Goal: Information Seeking & Learning: Check status

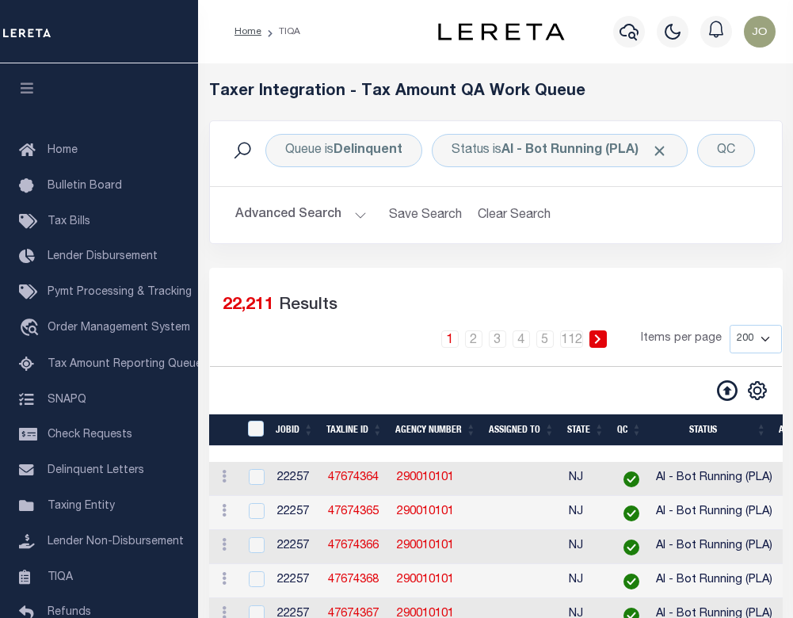
select select "200"
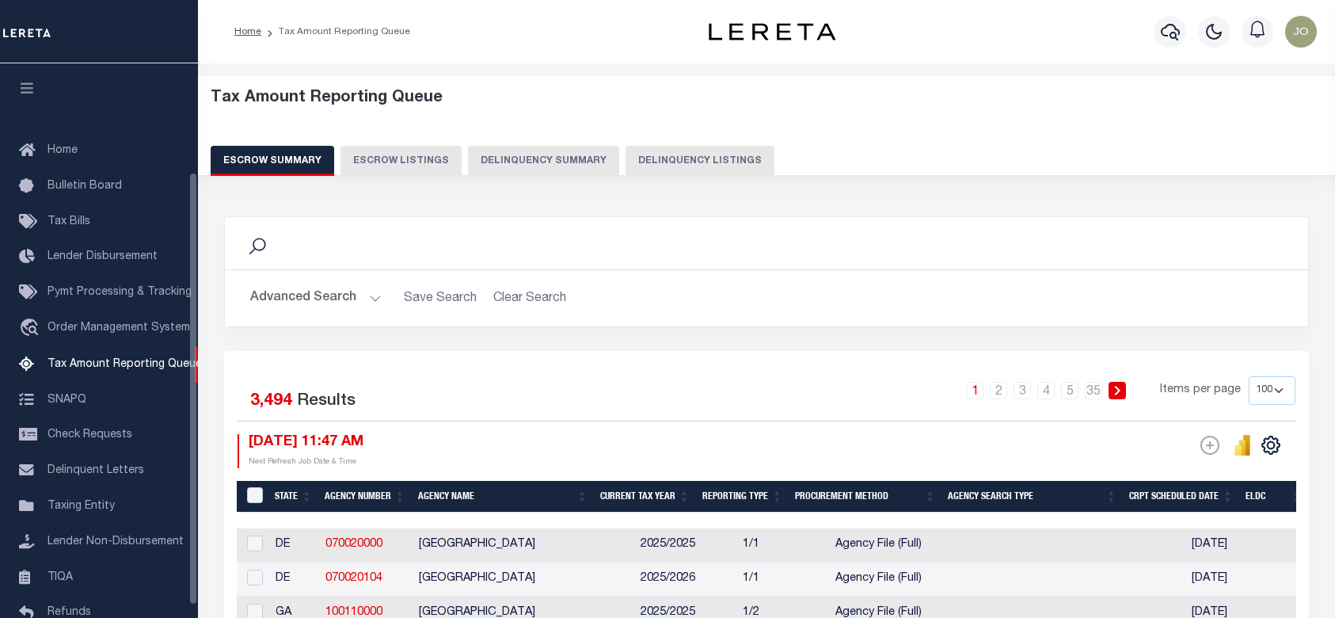
select select "100"
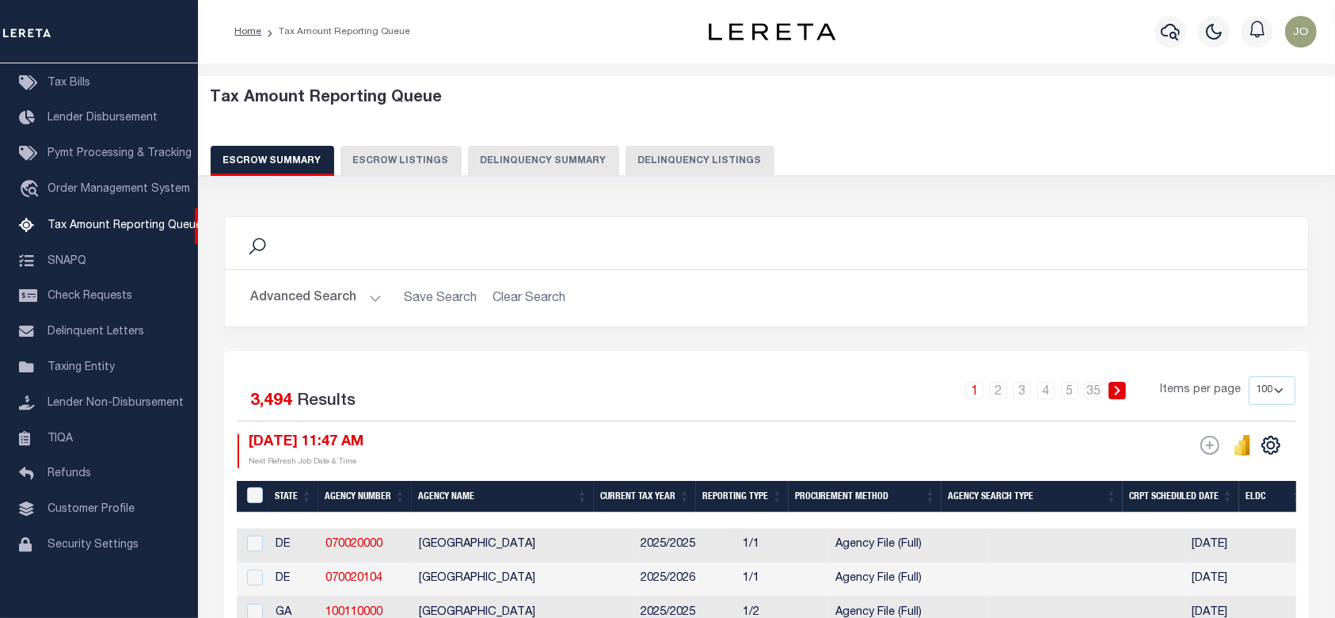
click at [553, 162] on button "Delinquency Summary" at bounding box center [543, 161] width 151 height 30
select select
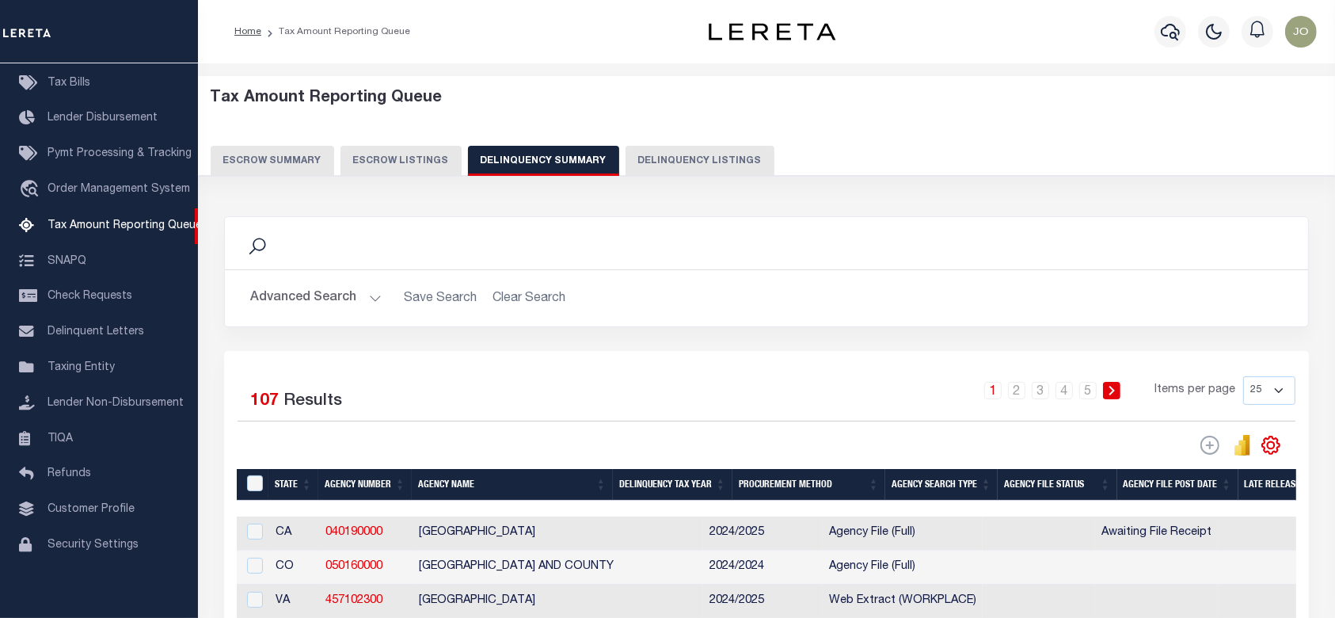
click at [307, 297] on button "Advanced Search" at bounding box center [315, 298] width 131 height 31
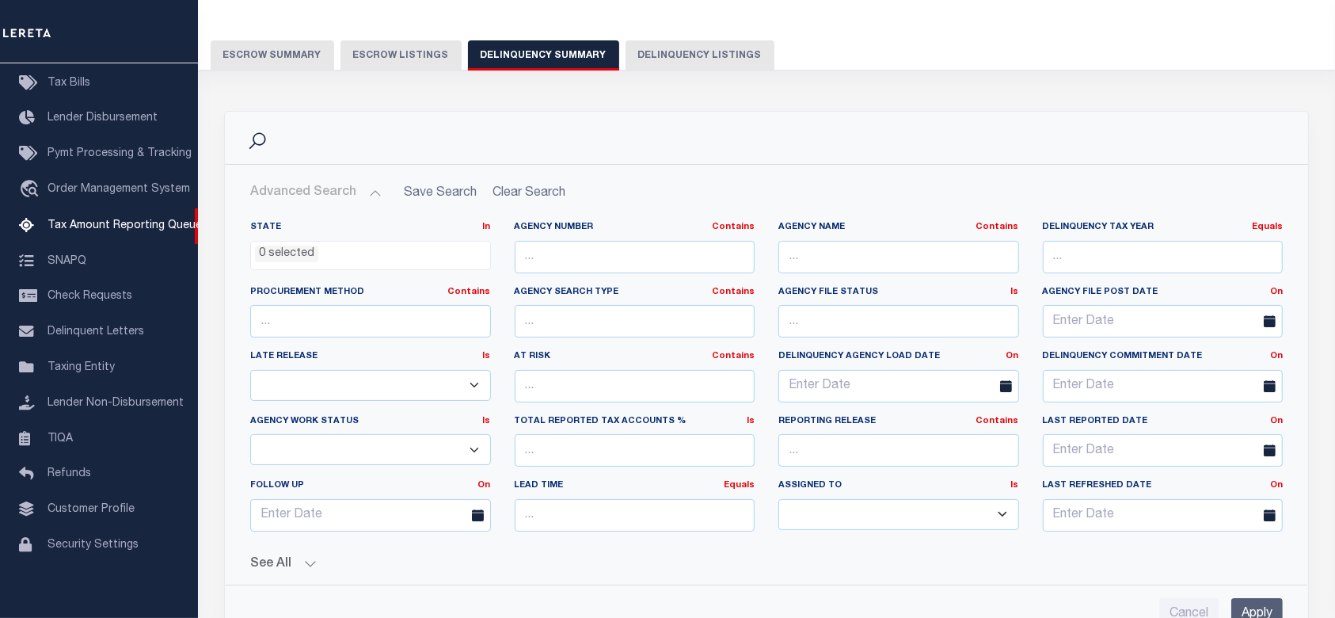
scroll to position [211, 0]
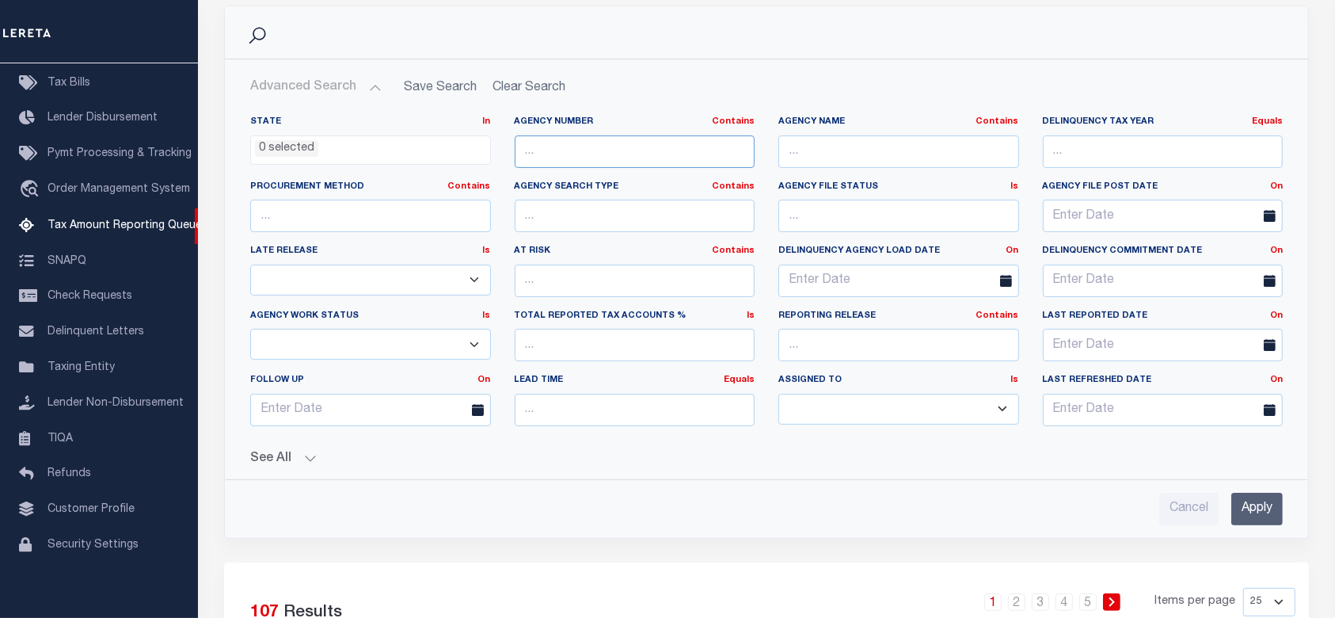
click at [652, 165] on input "text" at bounding box center [635, 151] width 241 height 32
type input "457402302"
click at [1241, 497] on input "Apply" at bounding box center [1256, 508] width 51 height 32
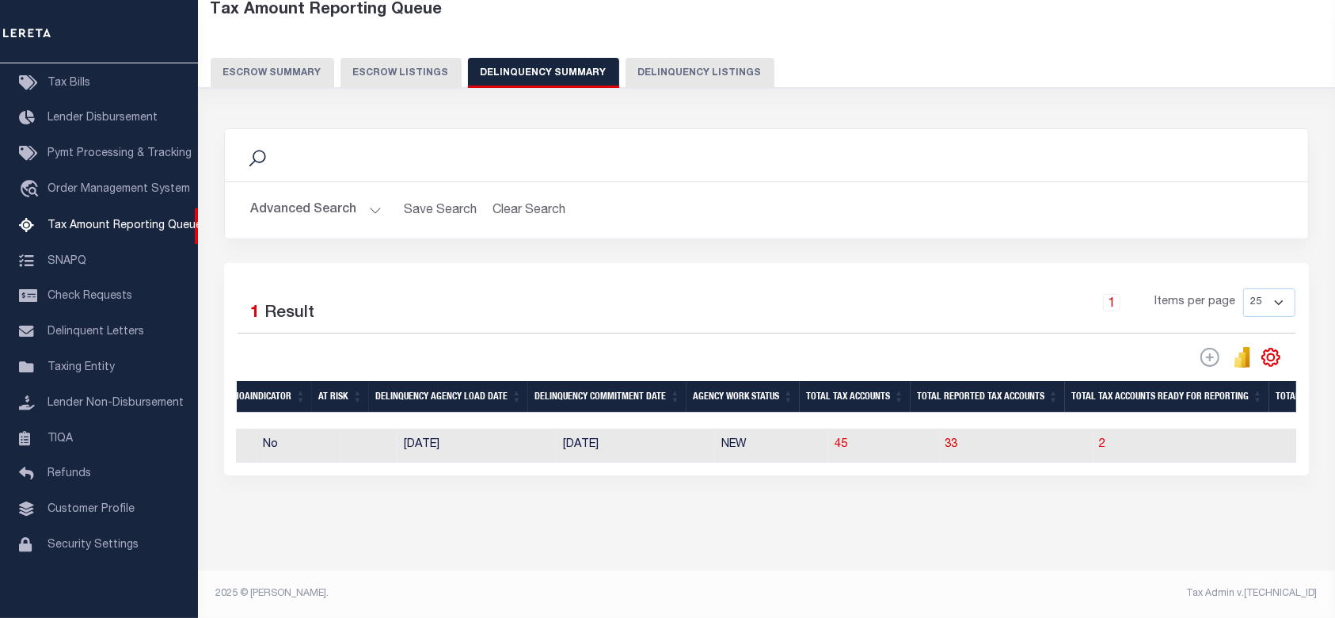
scroll to position [0, 975]
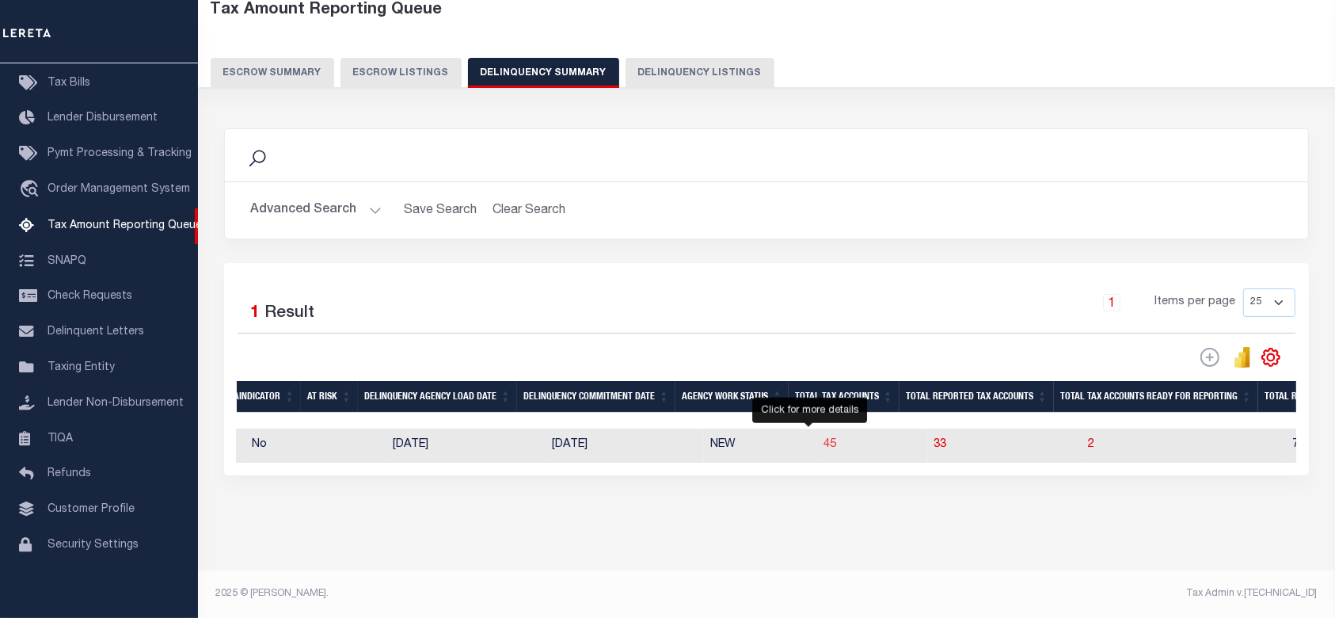
click at [823, 439] on span "45" at bounding box center [829, 444] width 13 height 11
select select "100"
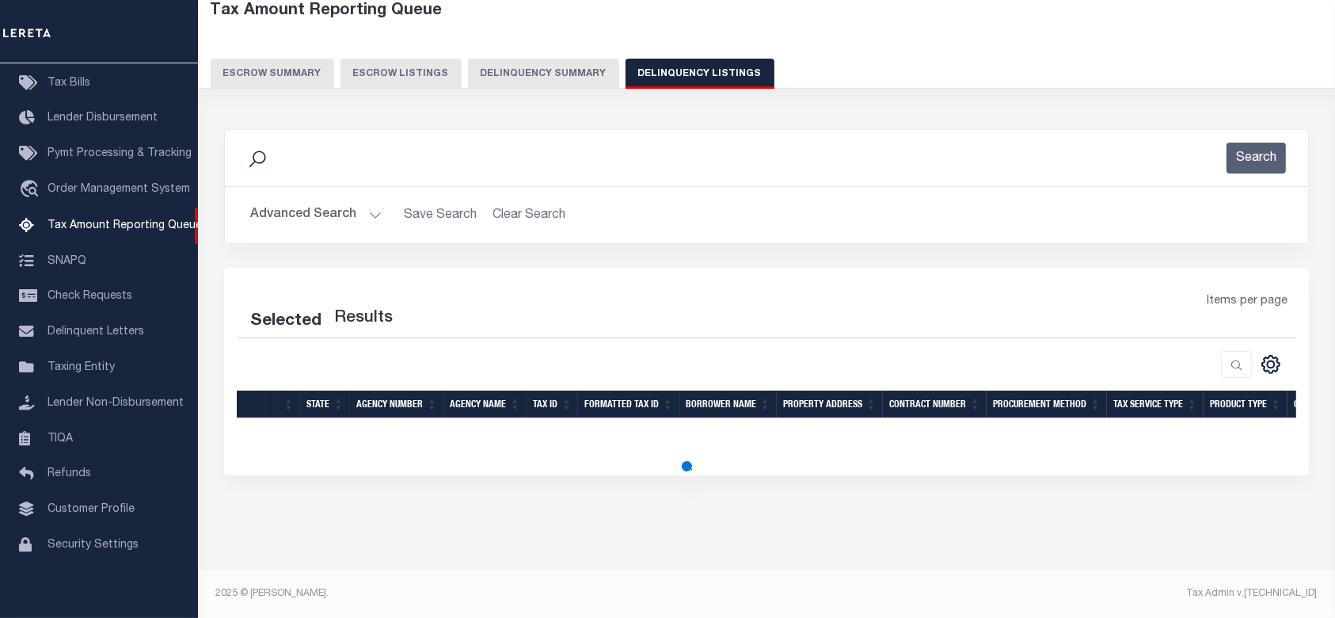
scroll to position [86, 0]
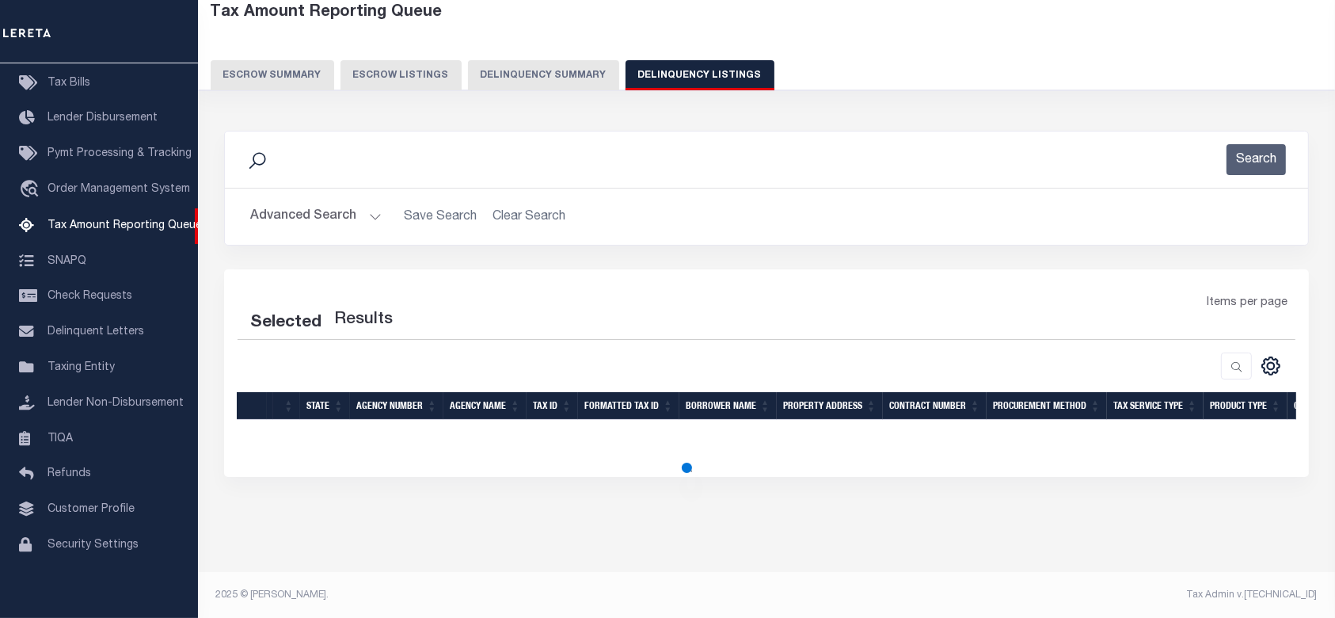
select select "100"
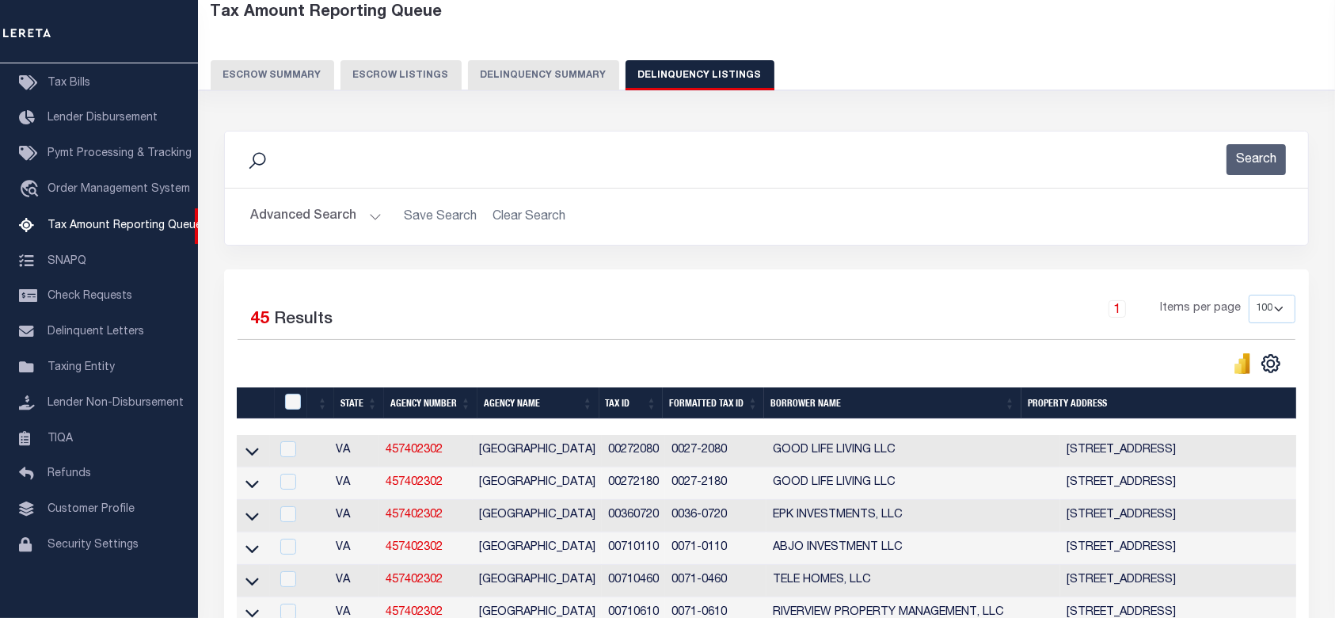
scroll to position [191, 0]
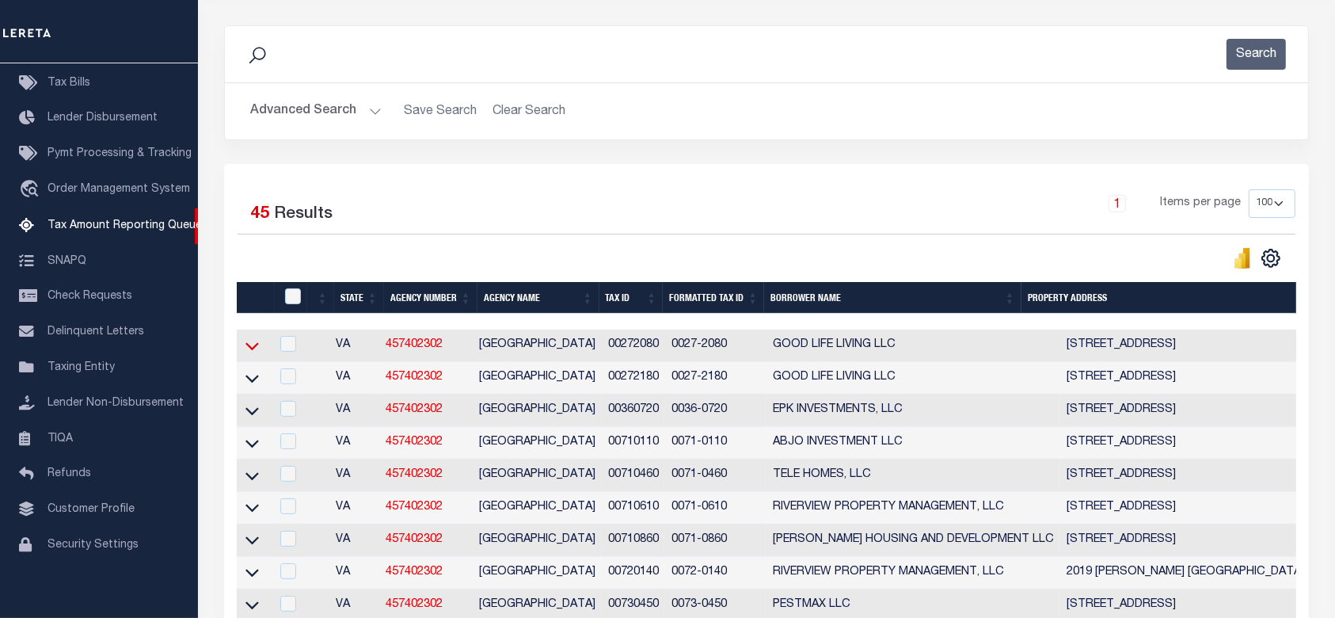
click at [255, 344] on icon at bounding box center [251, 345] width 13 height 17
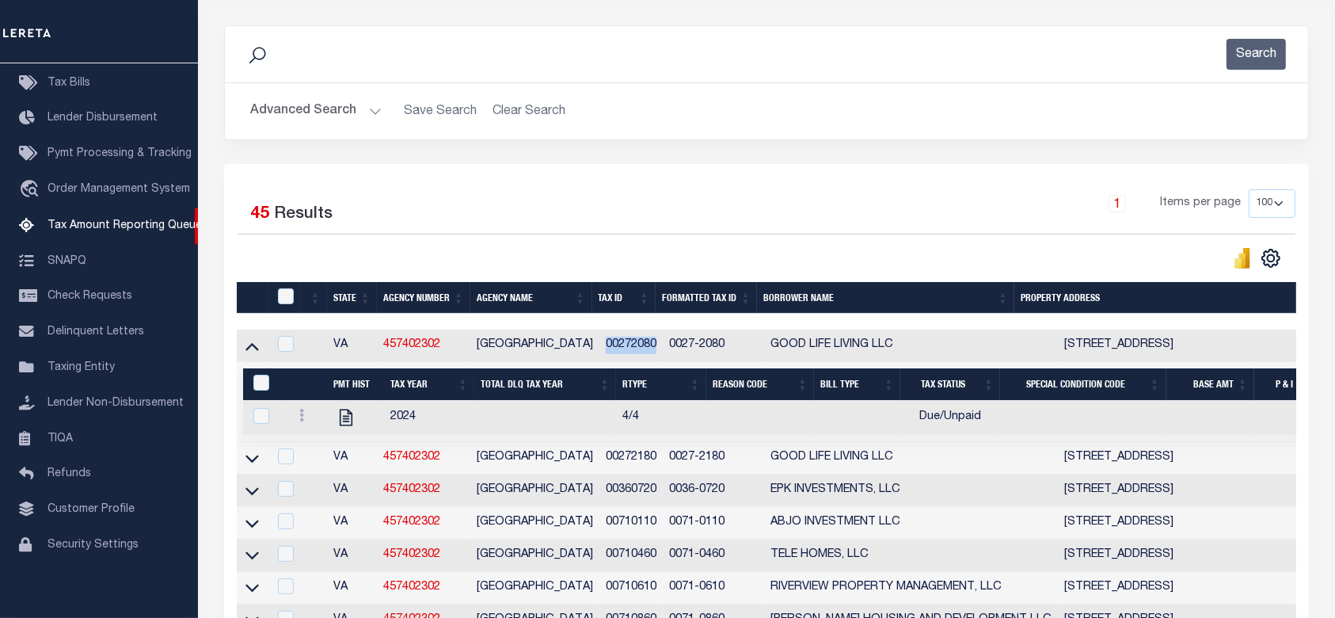
drag, startPoint x: 654, startPoint y: 348, endPoint x: 602, endPoint y: 344, distance: 52.5
click at [602, 344] on td "00272080" at bounding box center [631, 345] width 64 height 32
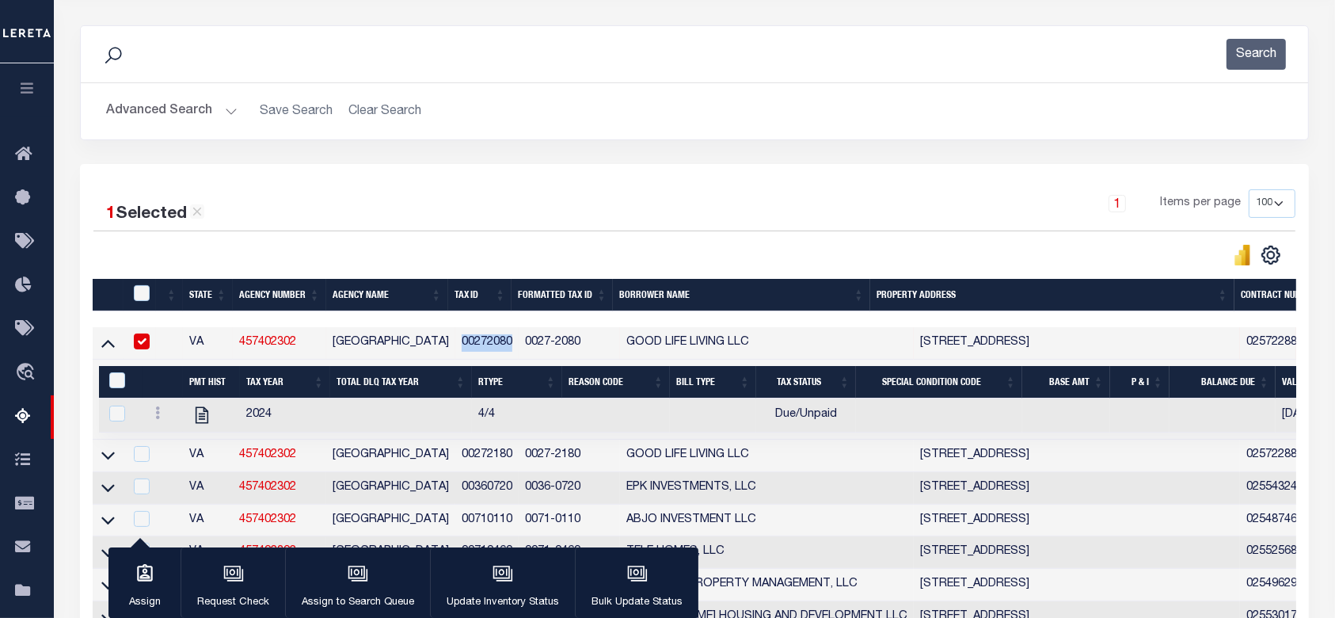
copy td "00272080"
drag, startPoint x: 310, startPoint y: 340, endPoint x: 241, endPoint y: 351, distance: 69.6
click at [241, 351] on td "457402302" at bounding box center [279, 343] width 93 height 32
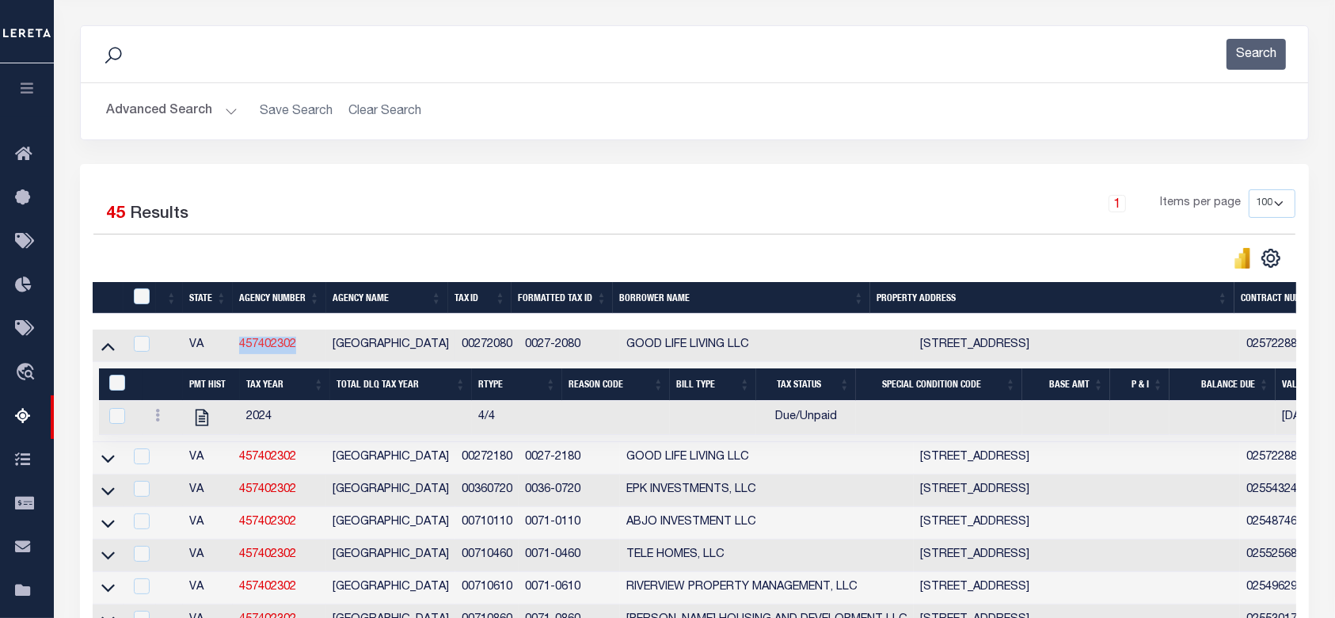
copy link "457402302"
drag, startPoint x: 513, startPoint y: 350, endPoint x: 454, endPoint y: 352, distance: 58.6
click at [455, 352] on td "00272080" at bounding box center [487, 345] width 64 height 32
checkbox input "true"
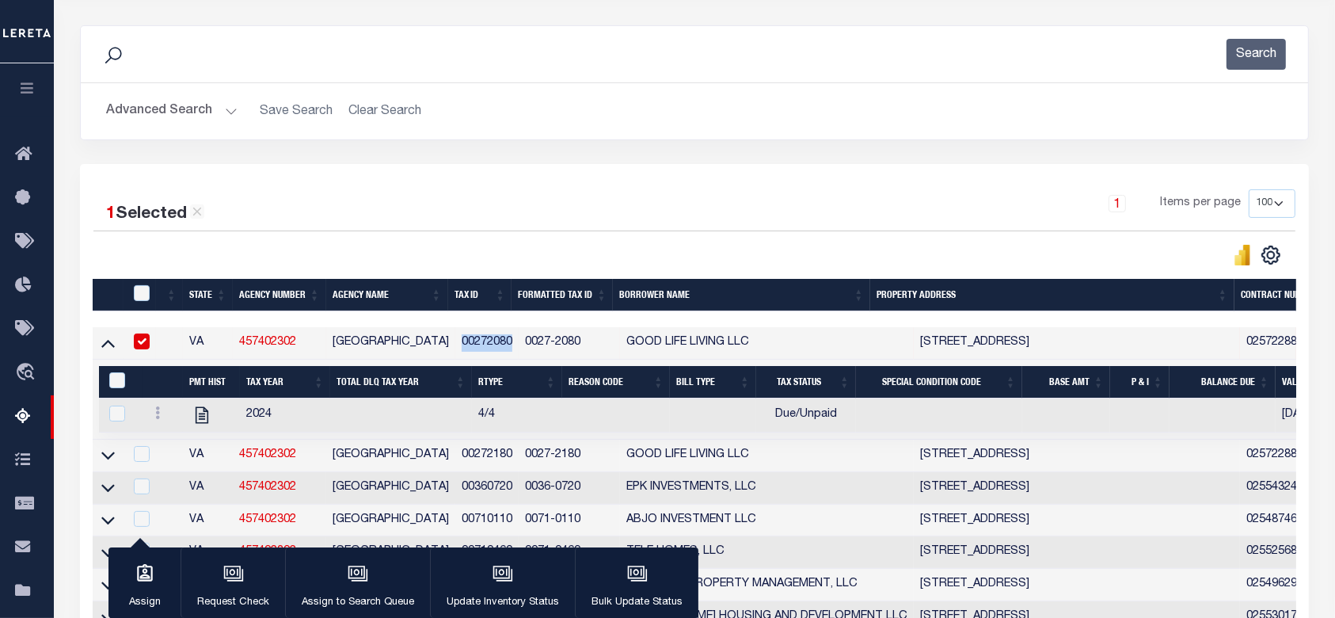
copy td "00272080"
click at [207, 415] on icon "" at bounding box center [202, 415] width 21 height 21
checkbox input "true"
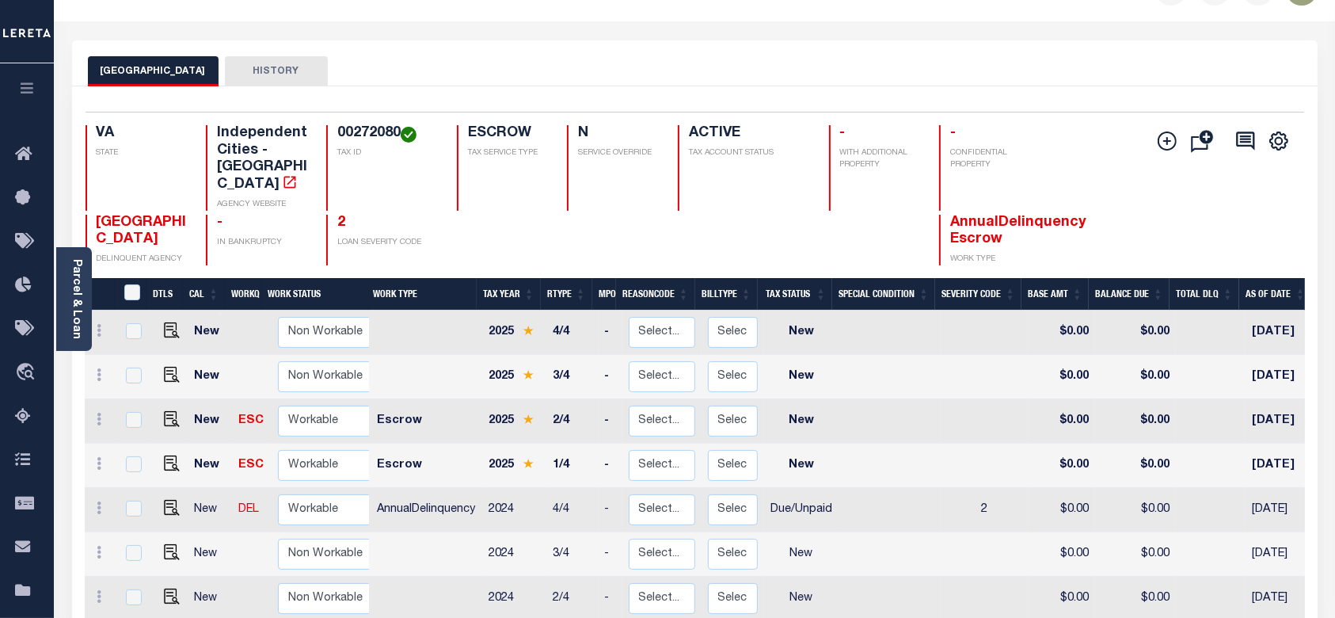
scroll to position [147, 0]
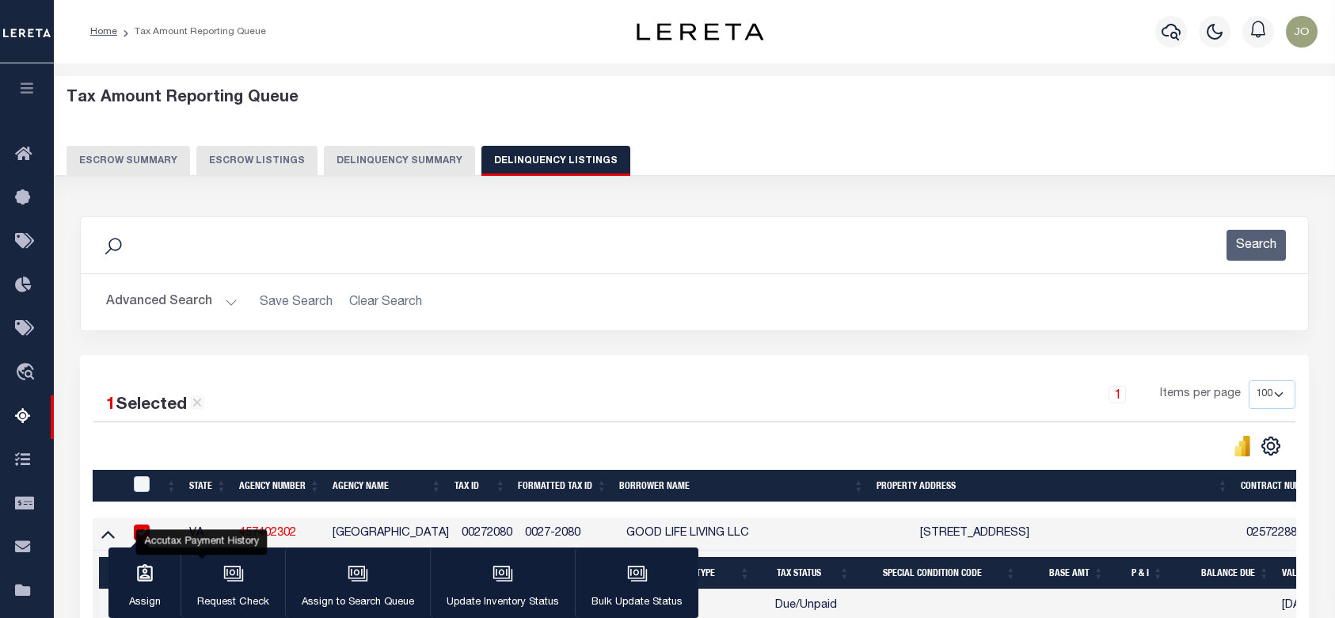
select select "100"
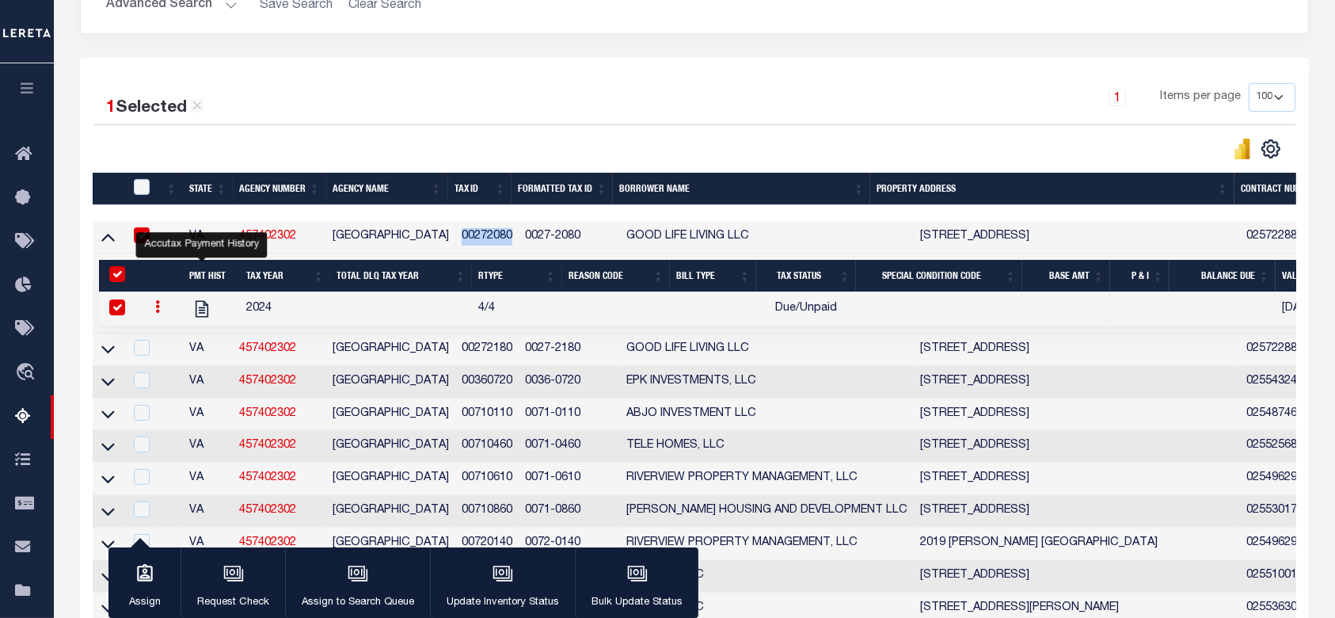
scroll to position [402, 0]
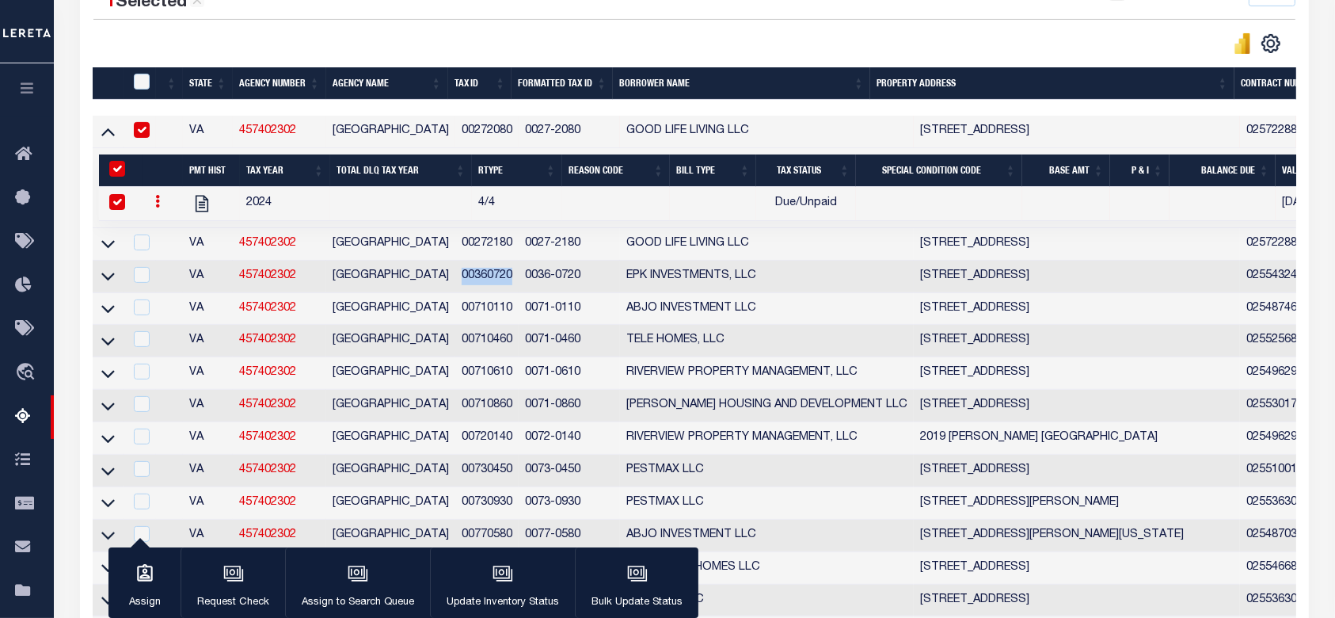
drag, startPoint x: 507, startPoint y: 282, endPoint x: 457, endPoint y: 279, distance: 49.9
click at [457, 279] on td "00360720" at bounding box center [487, 276] width 64 height 32
checkbox input "true"
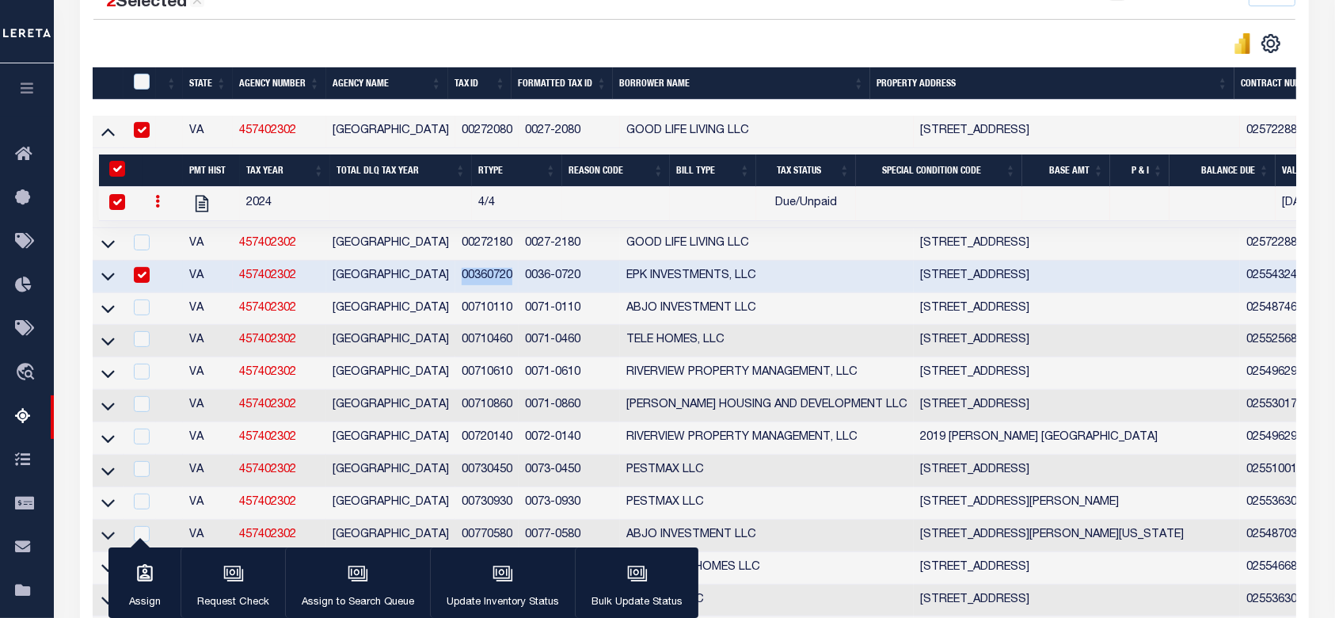
copy td "00360720"
click at [112, 276] on icon at bounding box center [107, 276] width 13 height 17
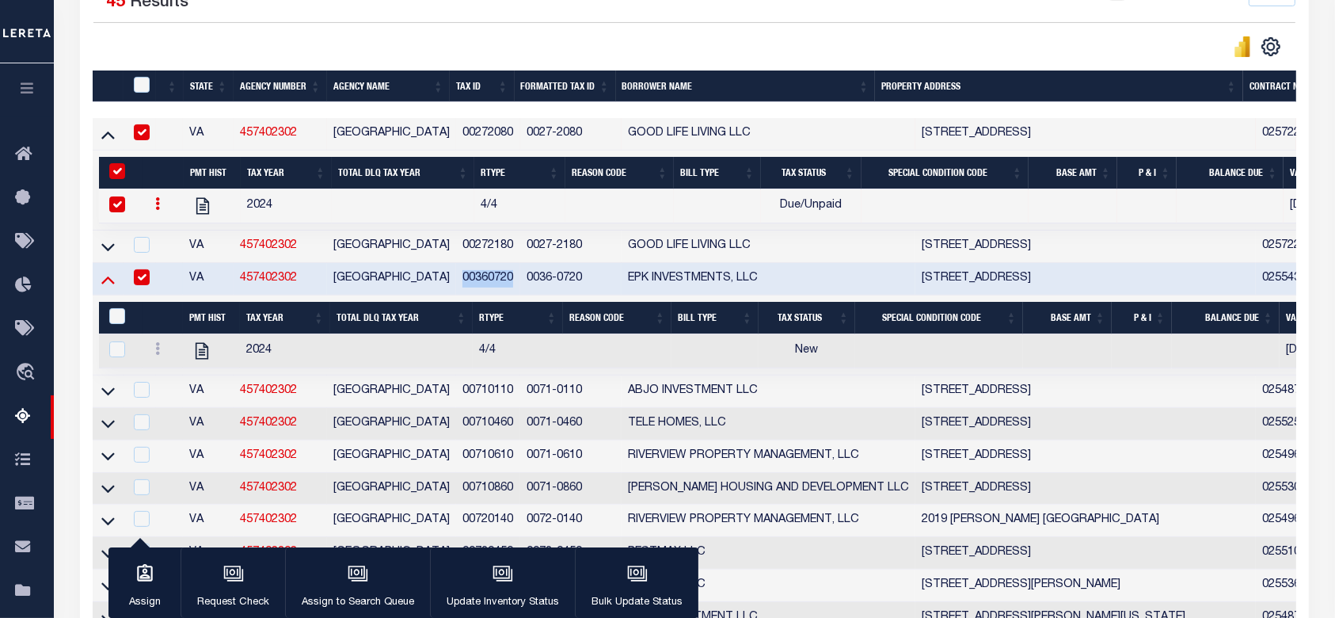
click at [109, 285] on icon at bounding box center [107, 279] width 13 height 17
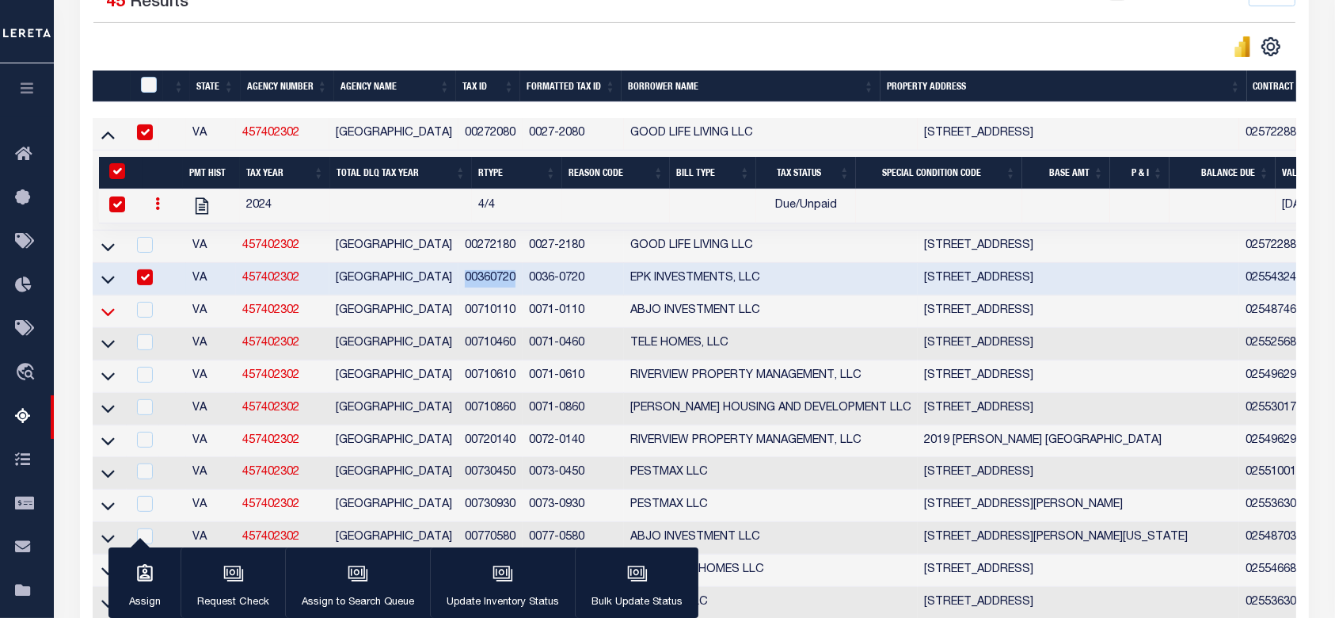
click at [107, 316] on icon at bounding box center [107, 311] width 13 height 17
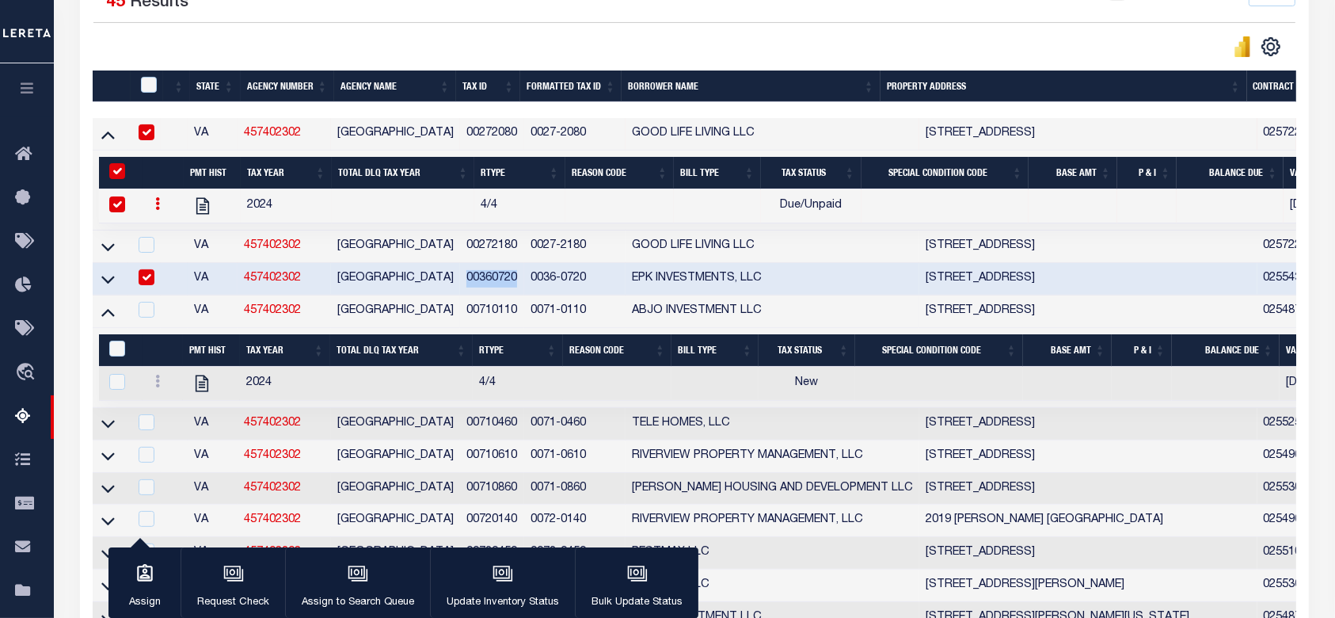
drag, startPoint x: 515, startPoint y: 317, endPoint x: 456, endPoint y: 315, distance: 58.6
copy tr "00710110"
drag, startPoint x: 321, startPoint y: 314, endPoint x: 247, endPoint y: 317, distance: 74.5
click at [247, 317] on td "457402302" at bounding box center [284, 311] width 93 height 32
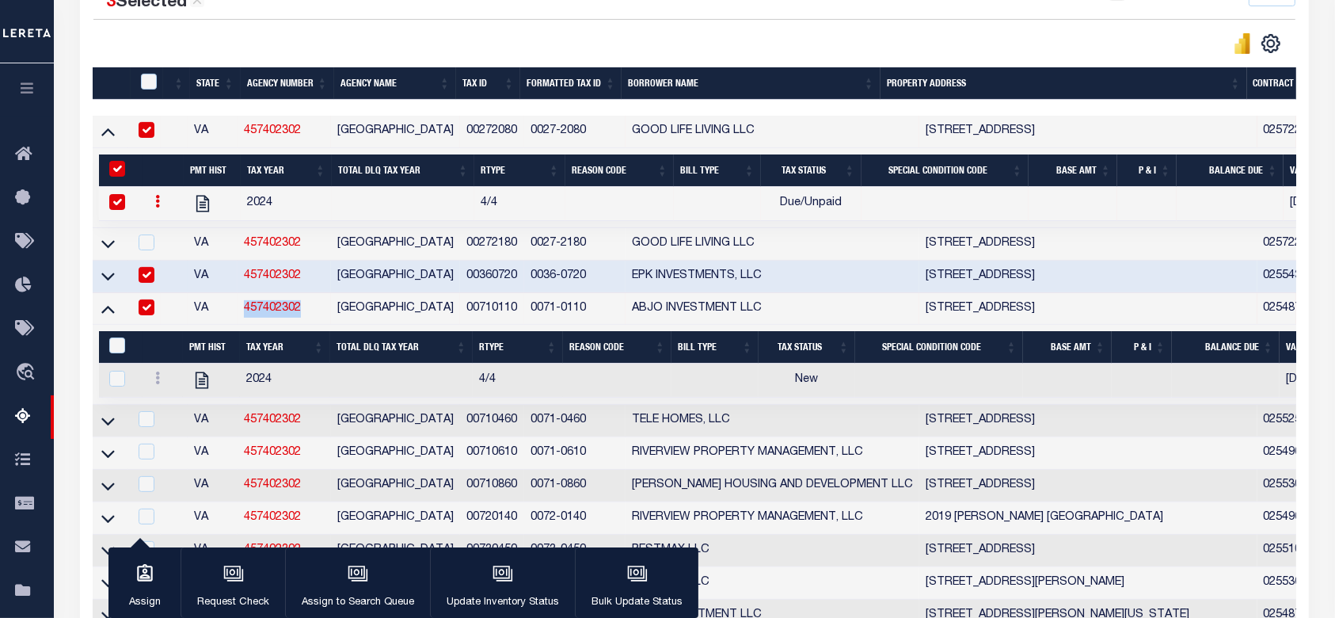
copy link "457402302"
drag, startPoint x: 519, startPoint y: 314, endPoint x: 466, endPoint y: 317, distance: 53.1
click at [466, 317] on td "00710110" at bounding box center [492, 309] width 64 height 32
checkbox input "false"
copy td "00710110"
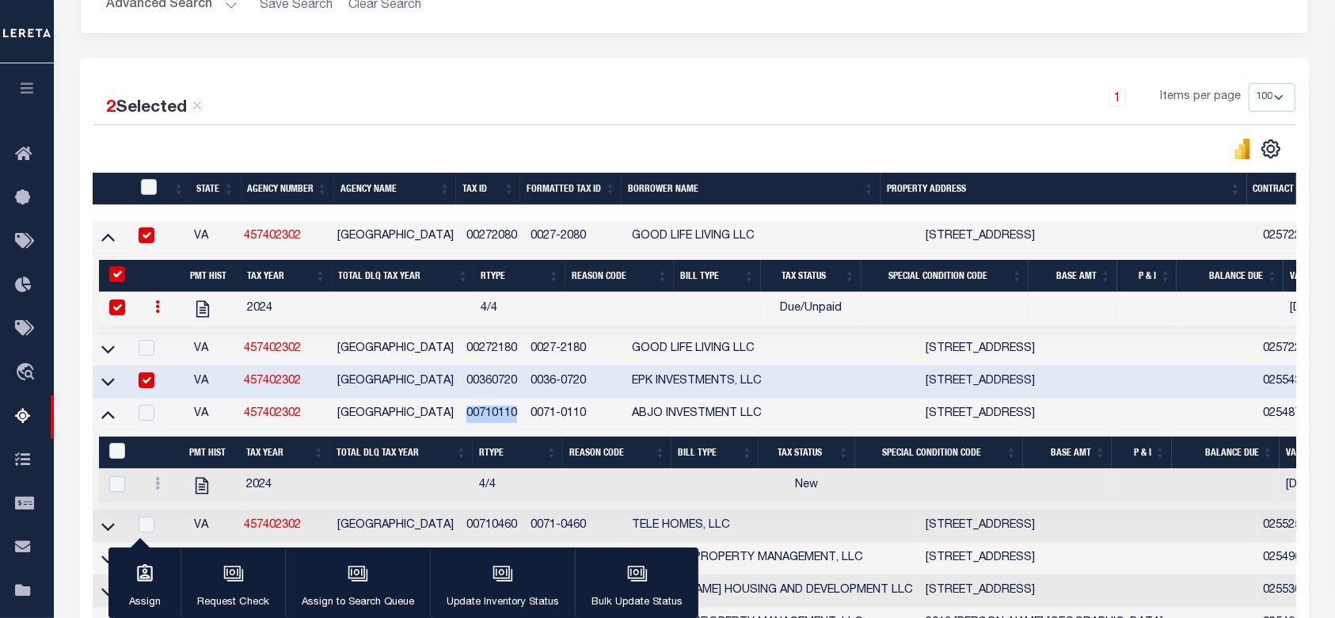
scroll to position [0, 0]
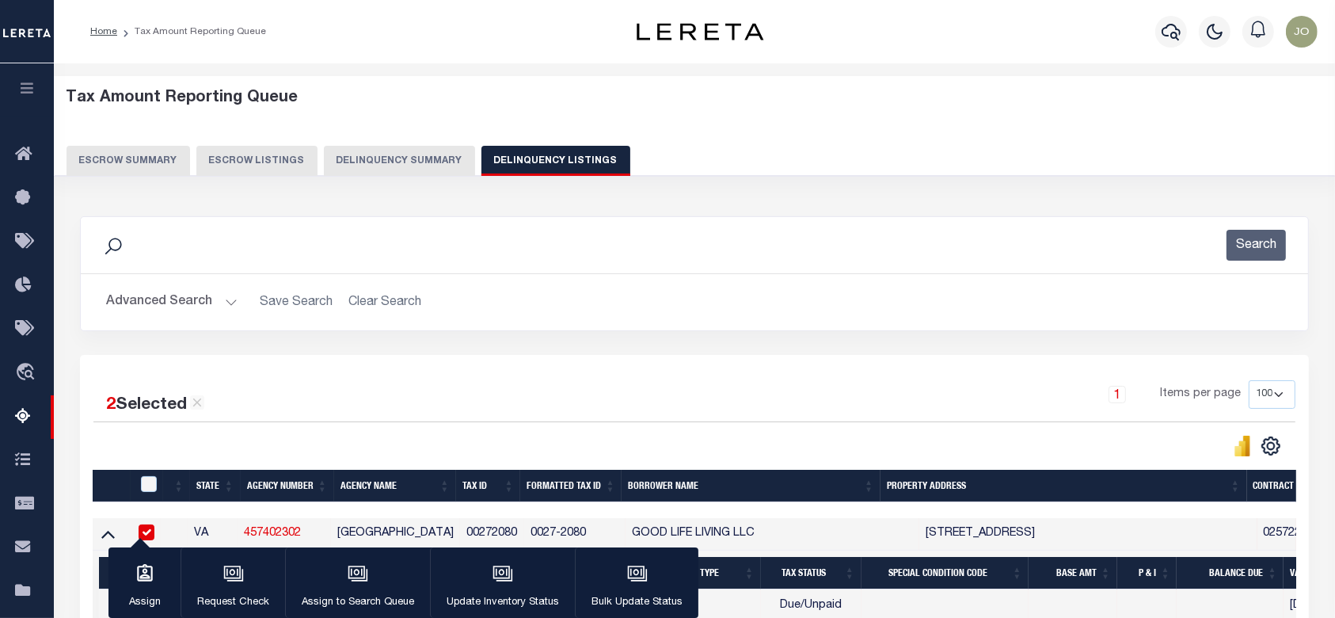
click at [419, 162] on button "Delinquency Summary" at bounding box center [399, 161] width 151 height 30
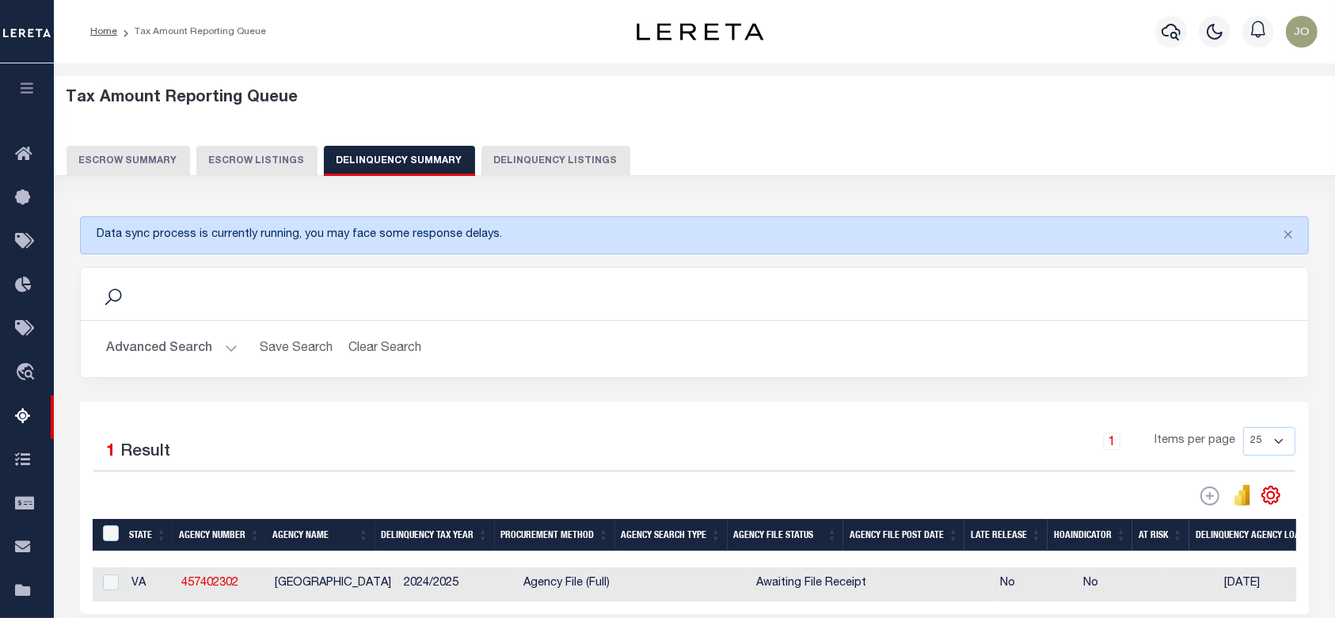
click at [162, 355] on button "Advanced Search" at bounding box center [171, 348] width 131 height 31
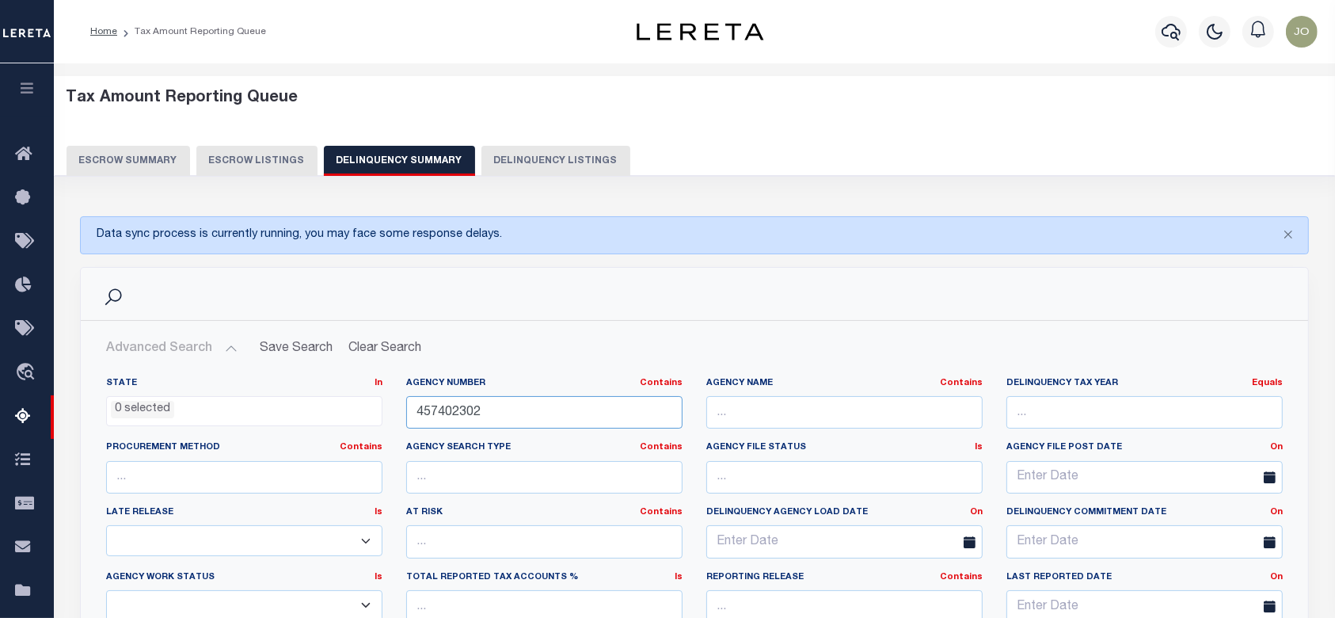
click at [574, 424] on input "457402302" at bounding box center [544, 412] width 276 height 32
paste input "120990000"
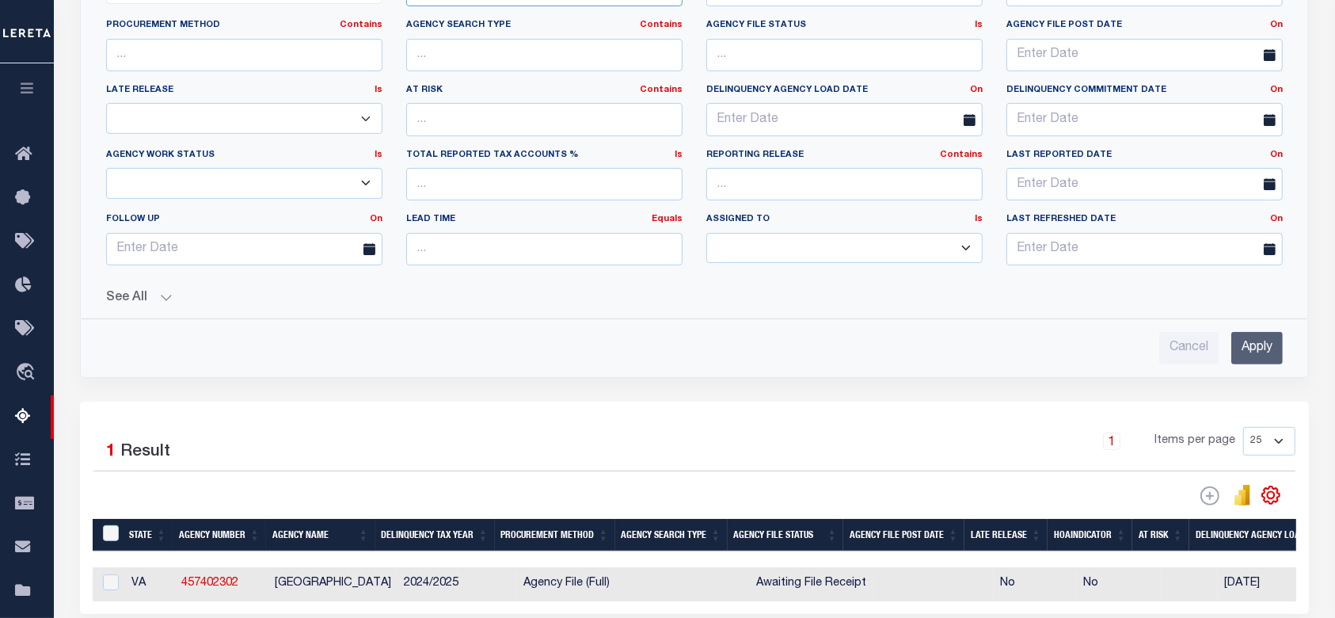
type input "120990000"
click at [1264, 334] on input "Apply" at bounding box center [1256, 348] width 51 height 32
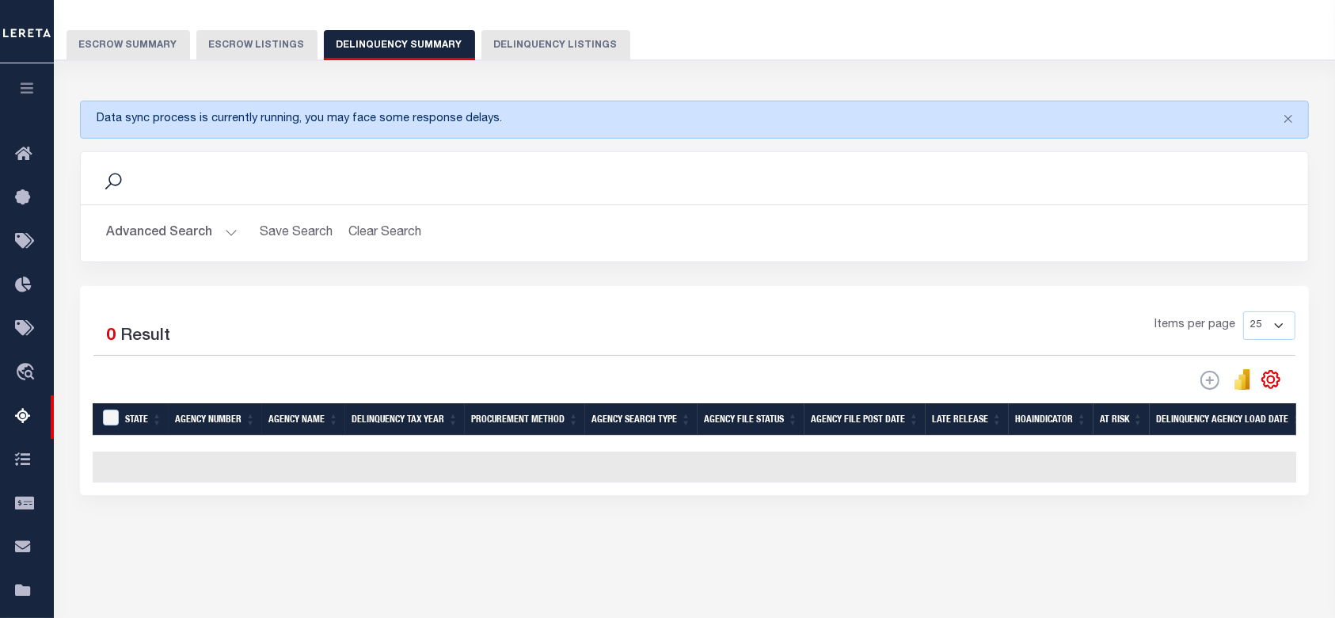
scroll to position [10, 0]
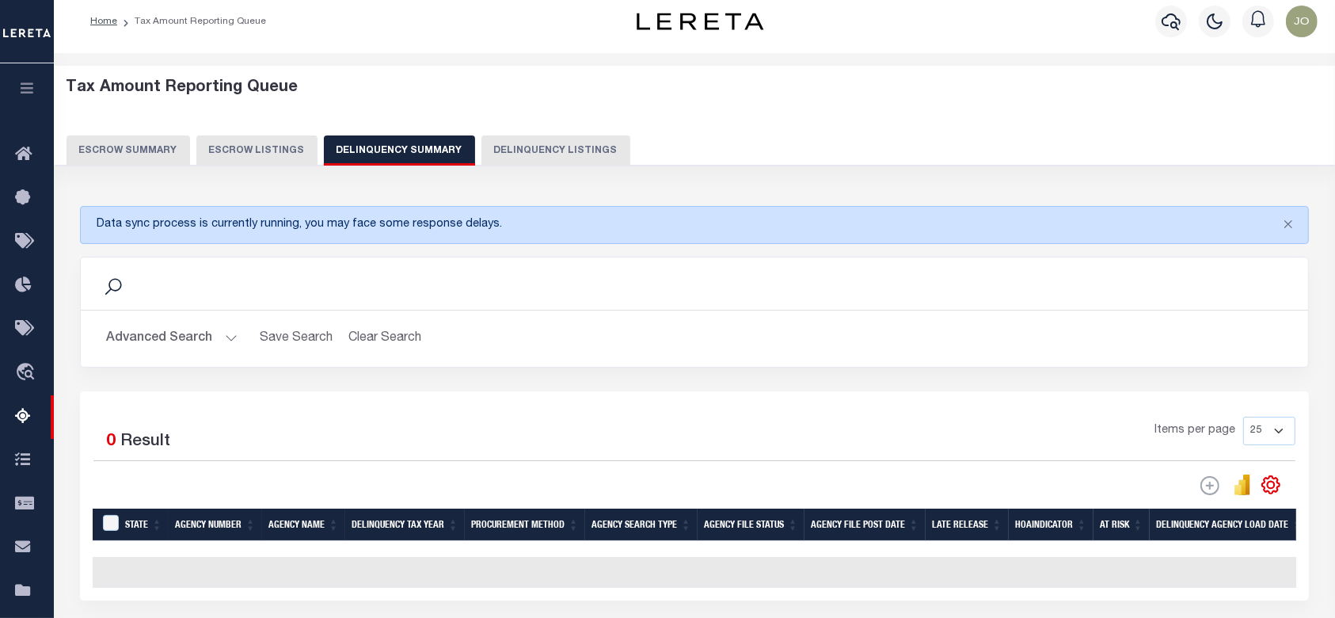
click at [198, 328] on button "Advanced Search" at bounding box center [171, 338] width 131 height 31
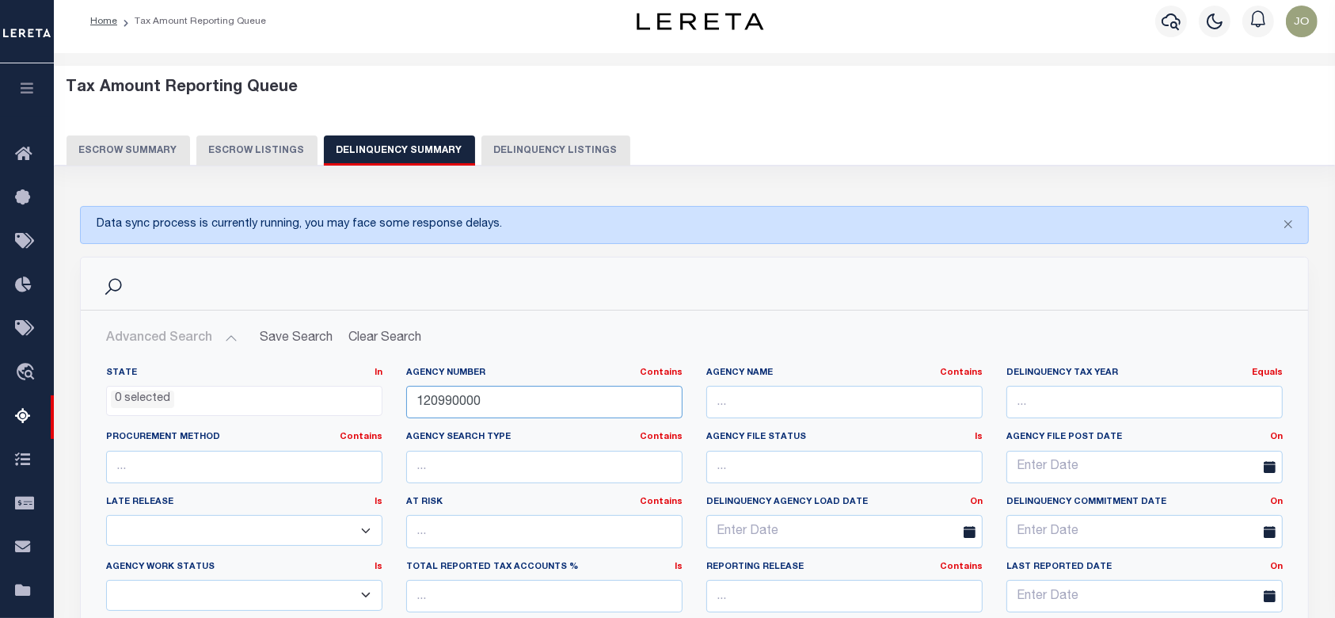
click at [523, 386] on input "120990000" at bounding box center [544, 402] width 276 height 32
click at [524, 386] on input "120990000" at bounding box center [544, 402] width 276 height 32
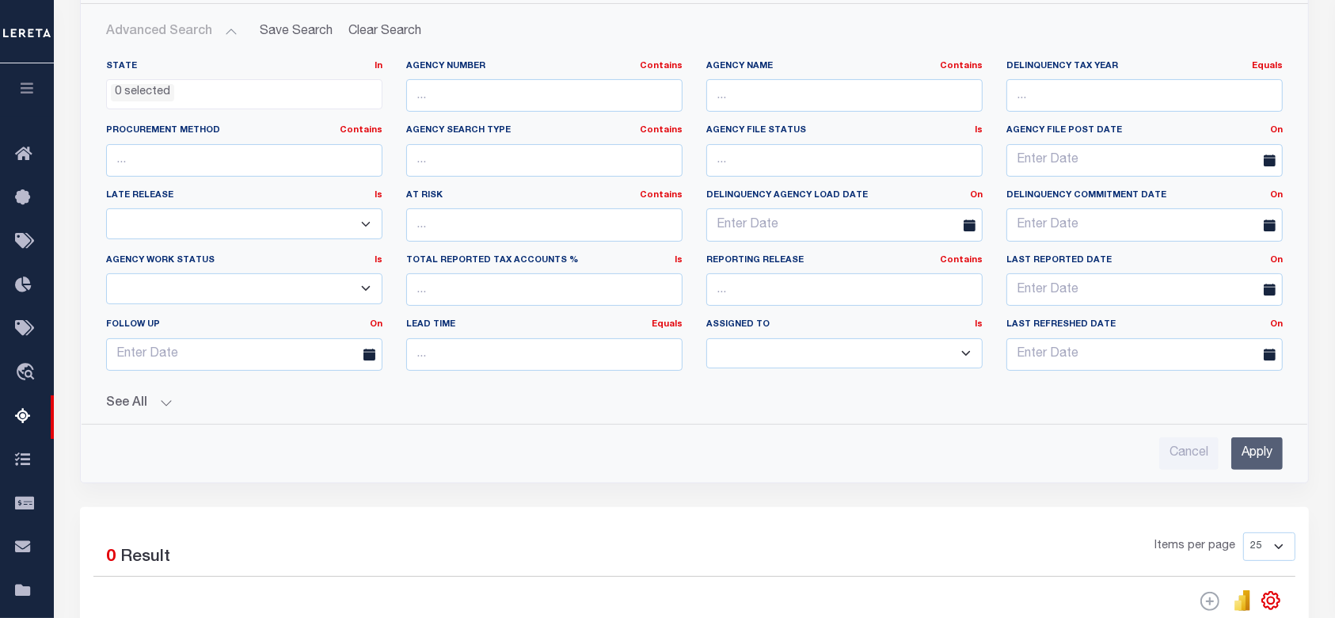
click at [1264, 450] on input "Apply" at bounding box center [1256, 453] width 51 height 32
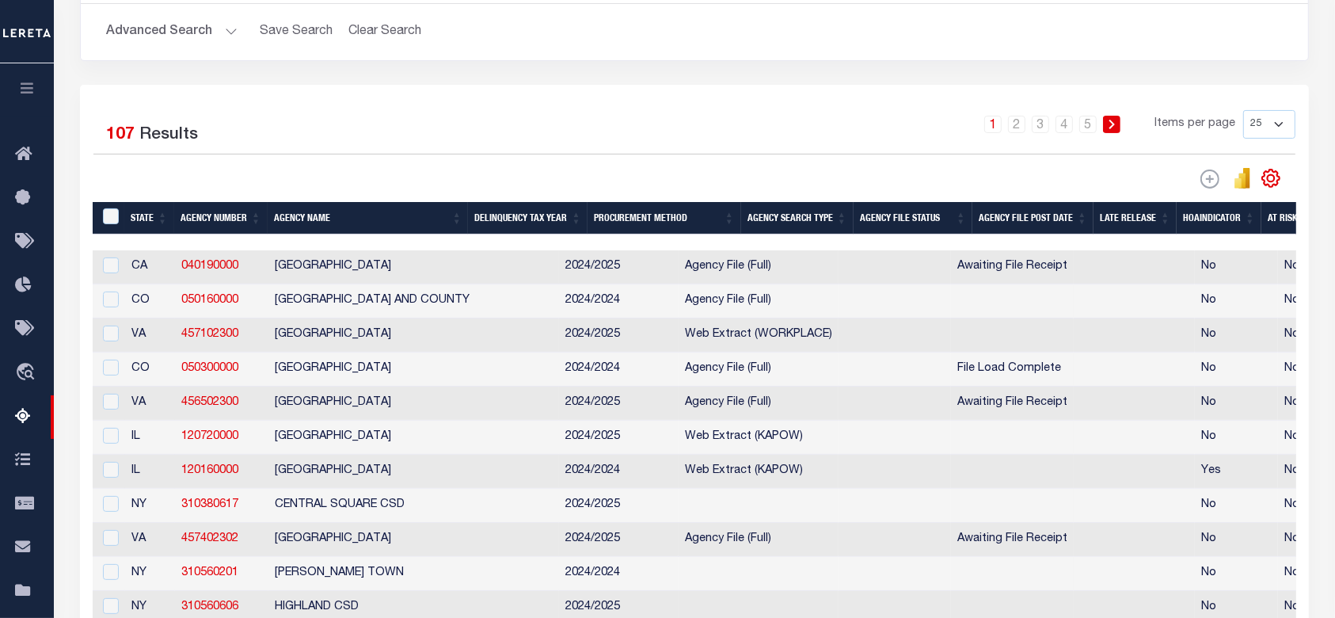
scroll to position [211, 0]
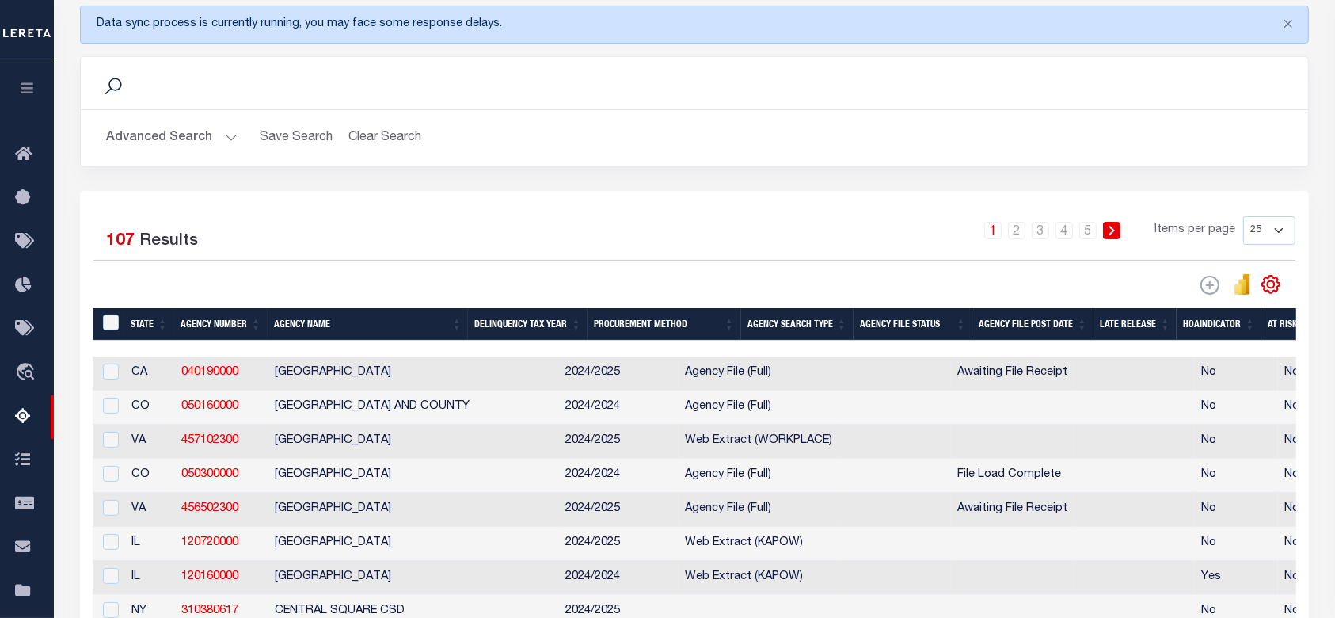
click at [179, 123] on button "Advanced Search" at bounding box center [171, 138] width 131 height 31
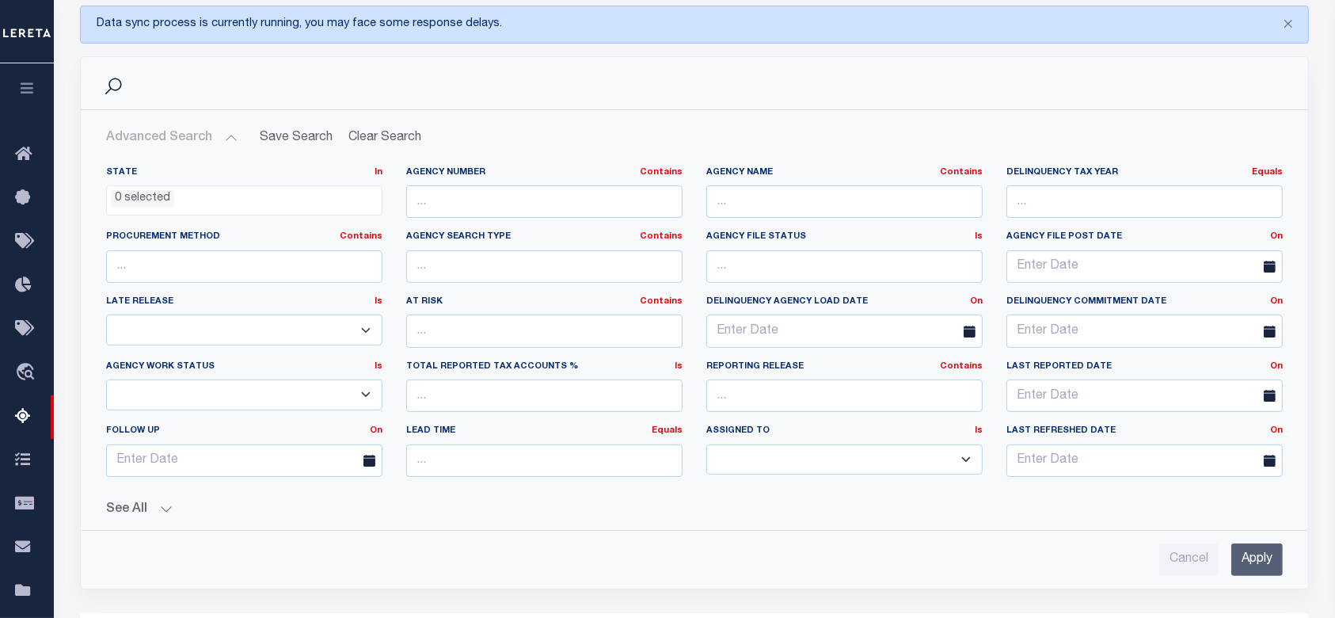
click at [158, 508] on button "See All" at bounding box center [694, 509] width 1176 height 15
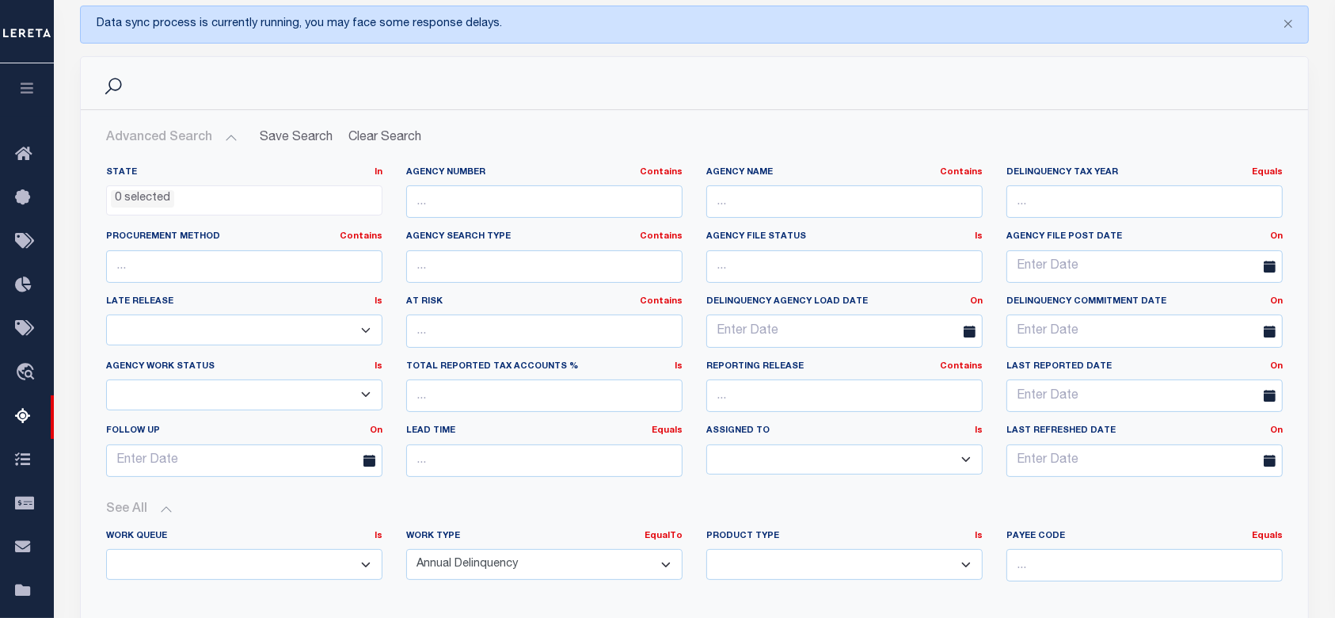
scroll to position [527, 0]
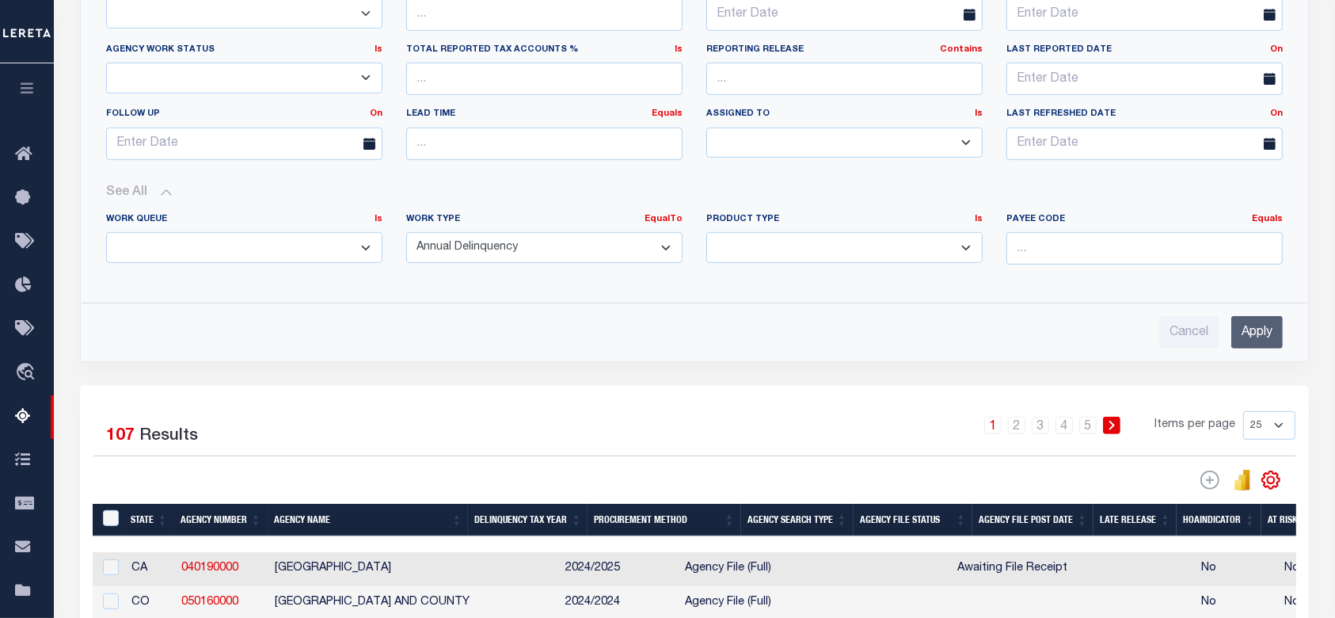
click at [1248, 316] on input "Apply" at bounding box center [1256, 332] width 51 height 32
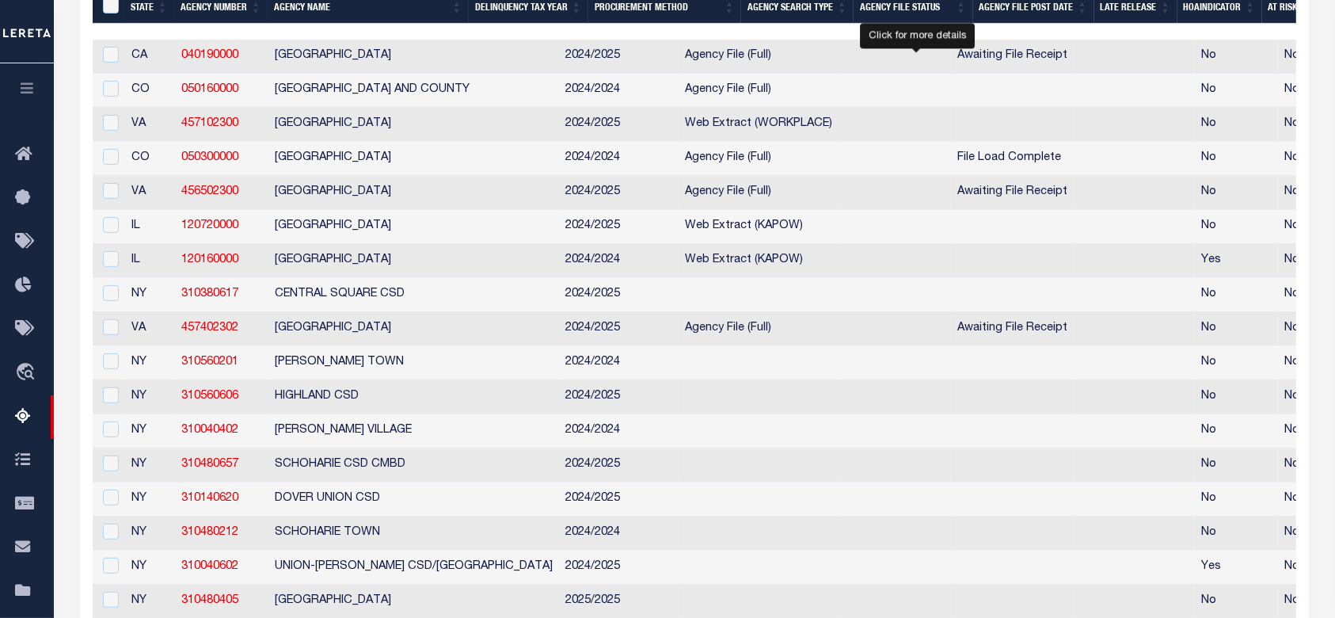
select select "100"
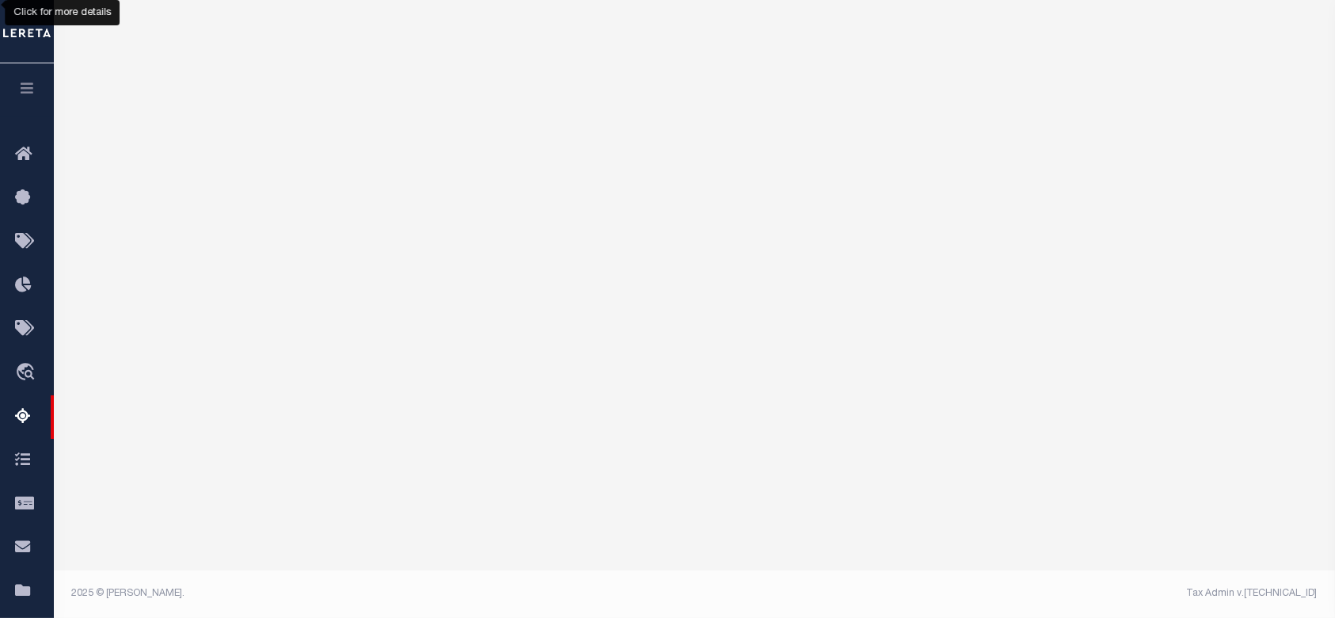
scroll to position [222, 0]
select select "100"
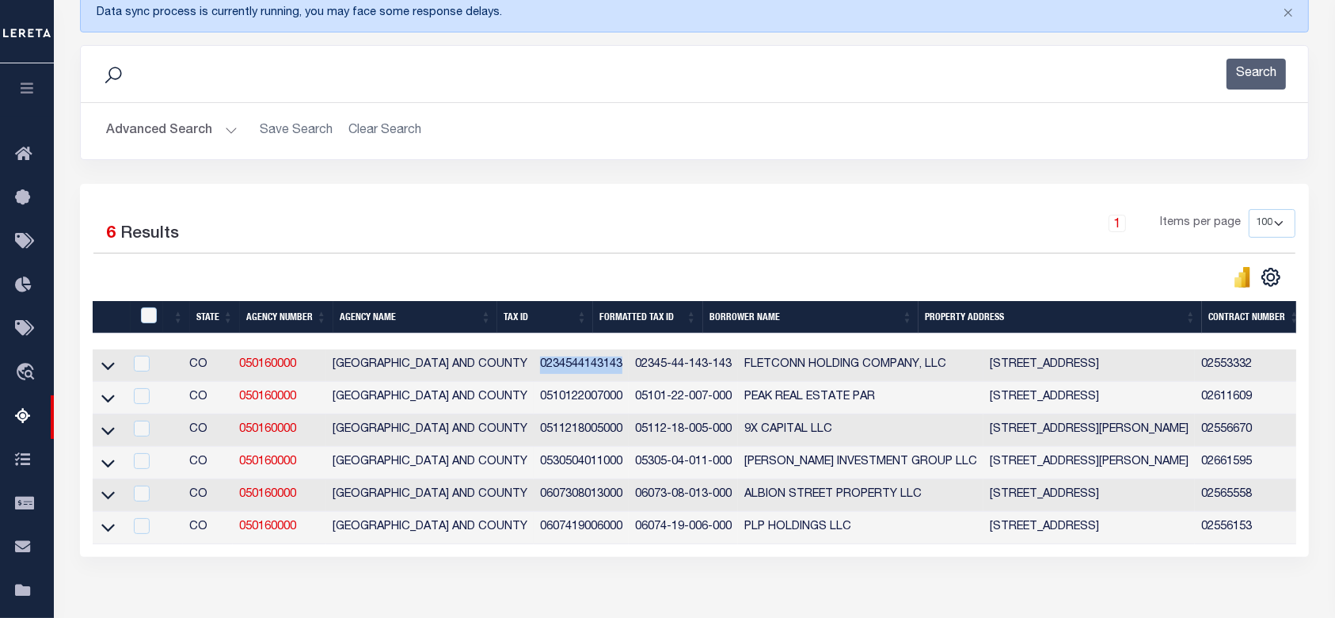
drag, startPoint x: 582, startPoint y: 367, endPoint x: 499, endPoint y: 367, distance: 83.1
click at [534, 367] on td "0234544143143" at bounding box center [581, 365] width 95 height 32
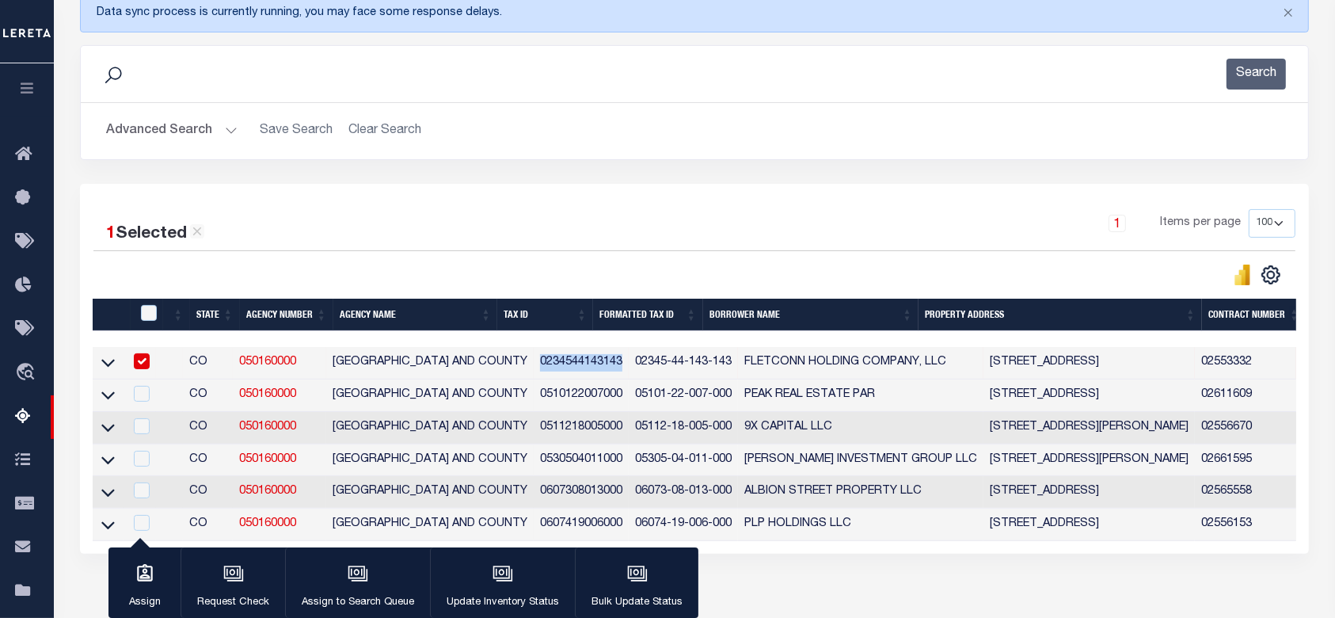
copy td "0234544143143"
drag, startPoint x: 306, startPoint y: 367, endPoint x: 241, endPoint y: 369, distance: 64.9
click at [241, 369] on td "050160000" at bounding box center [279, 363] width 93 height 32
checkbox input "false"
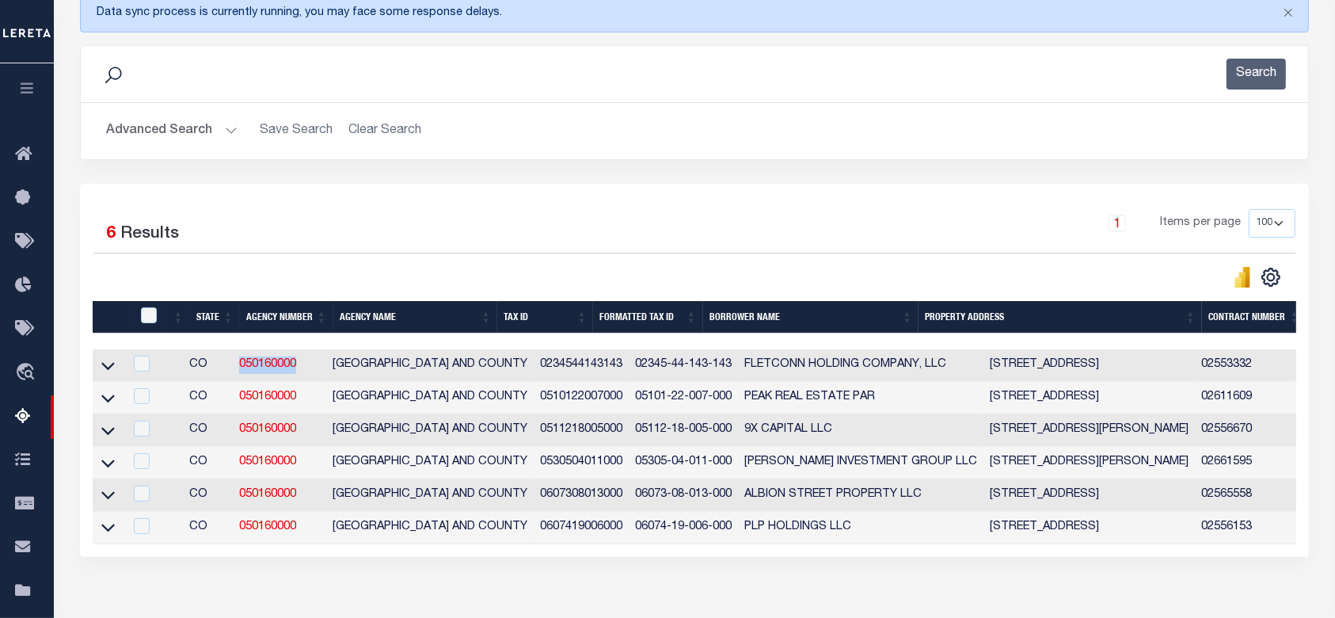
copy link "050160000"
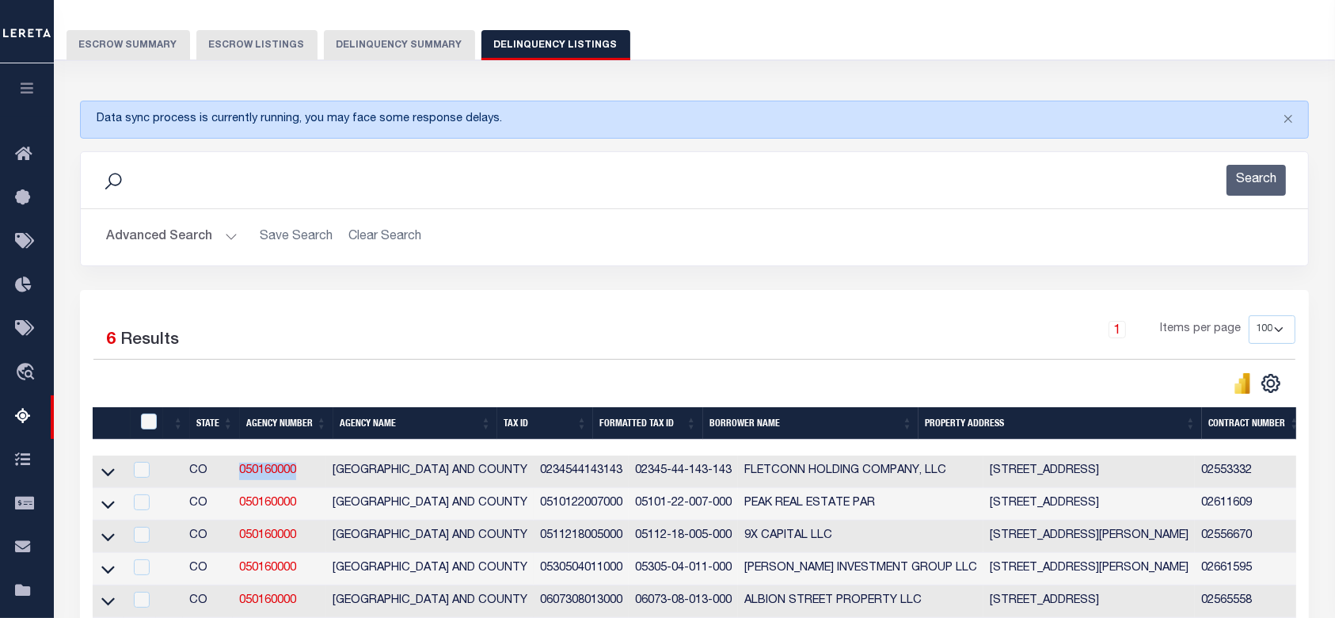
scroll to position [0, 0]
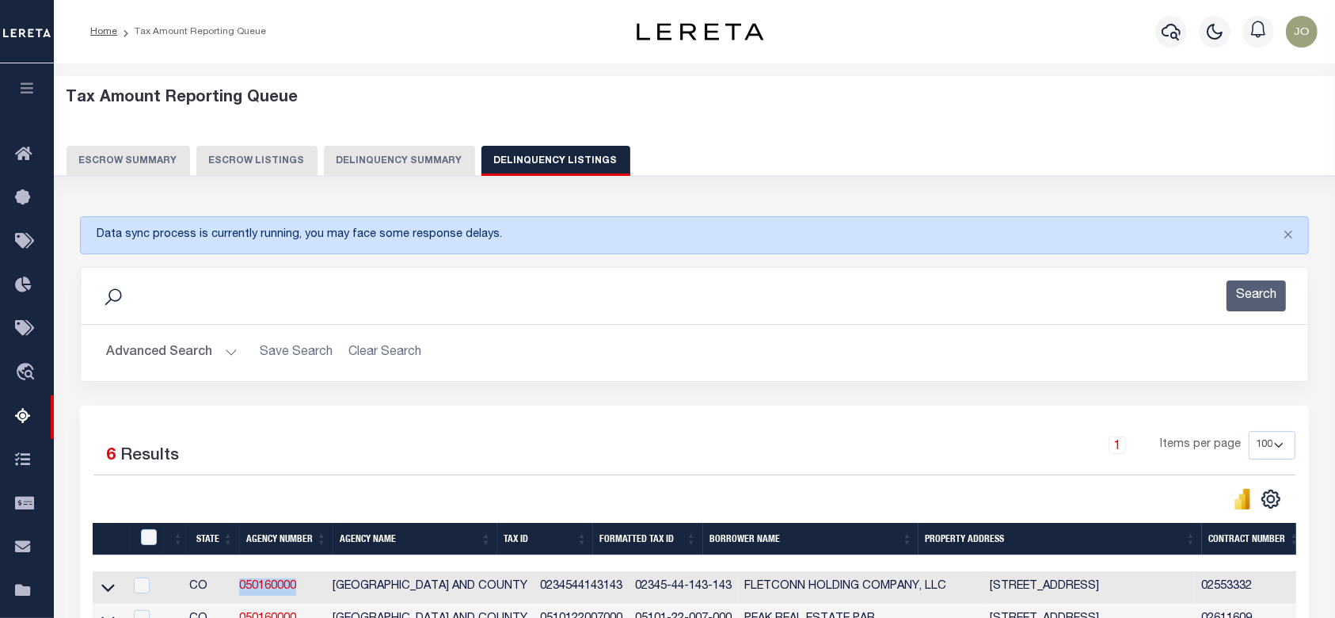
click at [369, 154] on button "Delinquency Summary" at bounding box center [399, 161] width 151 height 30
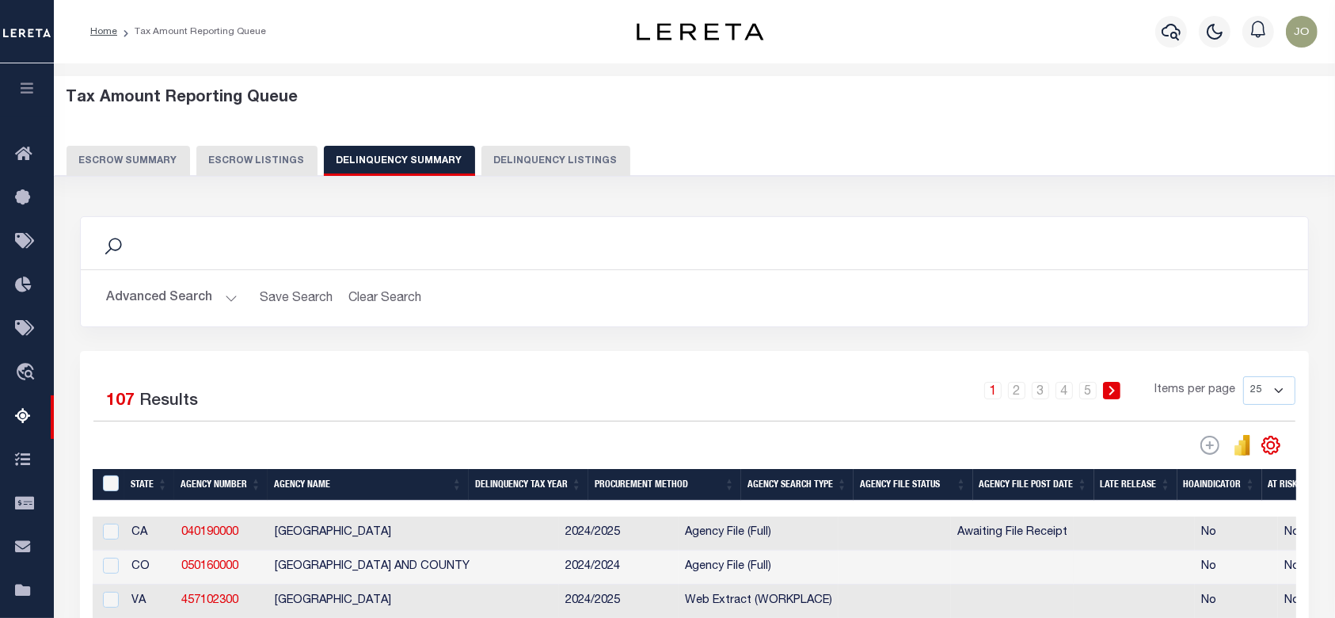
click at [171, 318] on div "Advanced Search Save Search Clear Search SummaryGridWrapper_dynamictable_____De…" at bounding box center [694, 298] width 1227 height 56
click at [174, 306] on button "Advanced Search" at bounding box center [171, 298] width 131 height 31
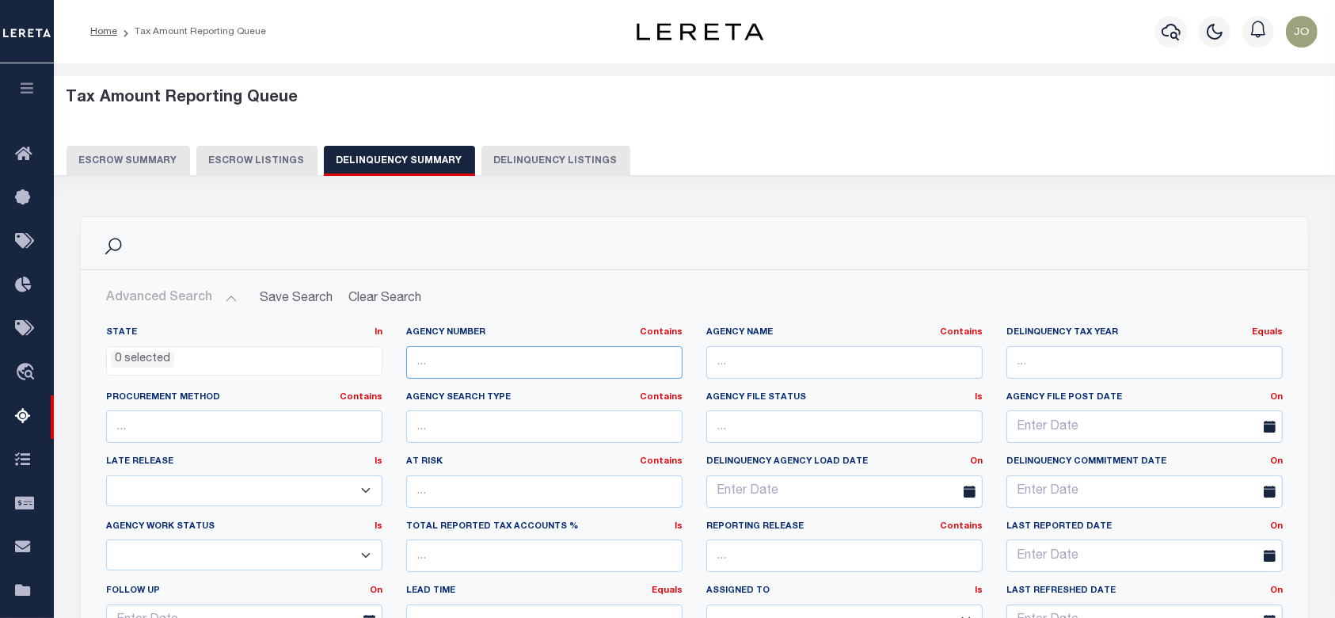
click at [587, 361] on input "text" at bounding box center [544, 362] width 276 height 32
paste input "120990000"
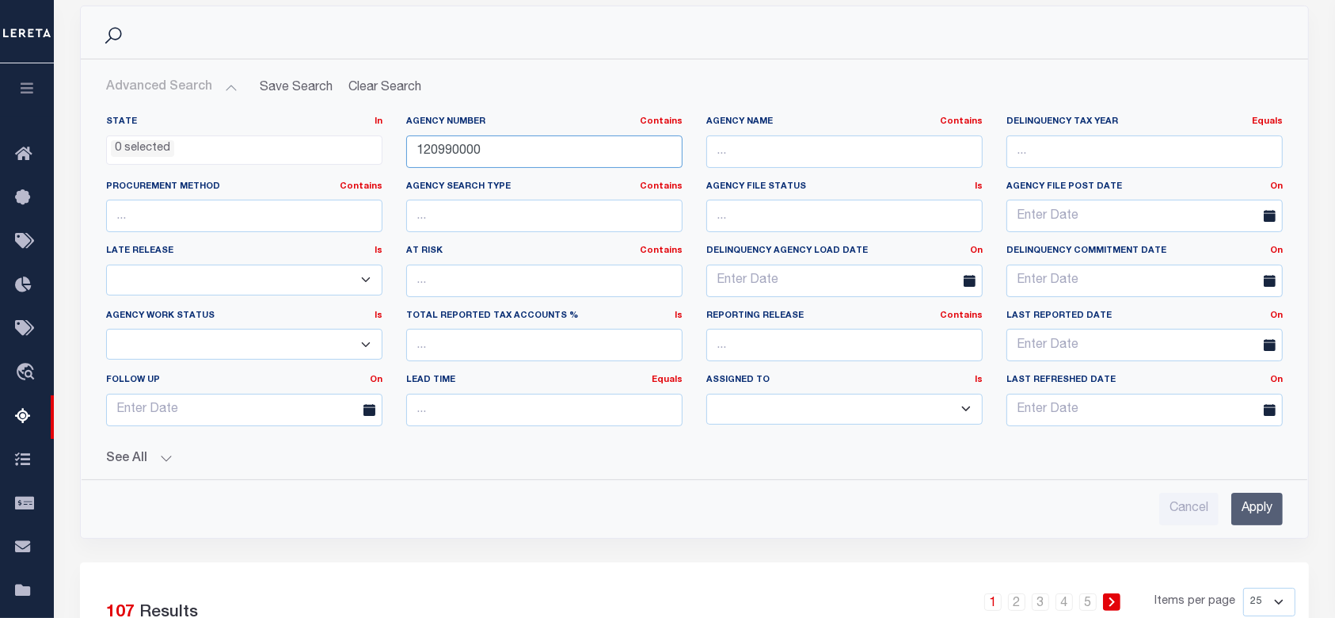
scroll to position [317, 0]
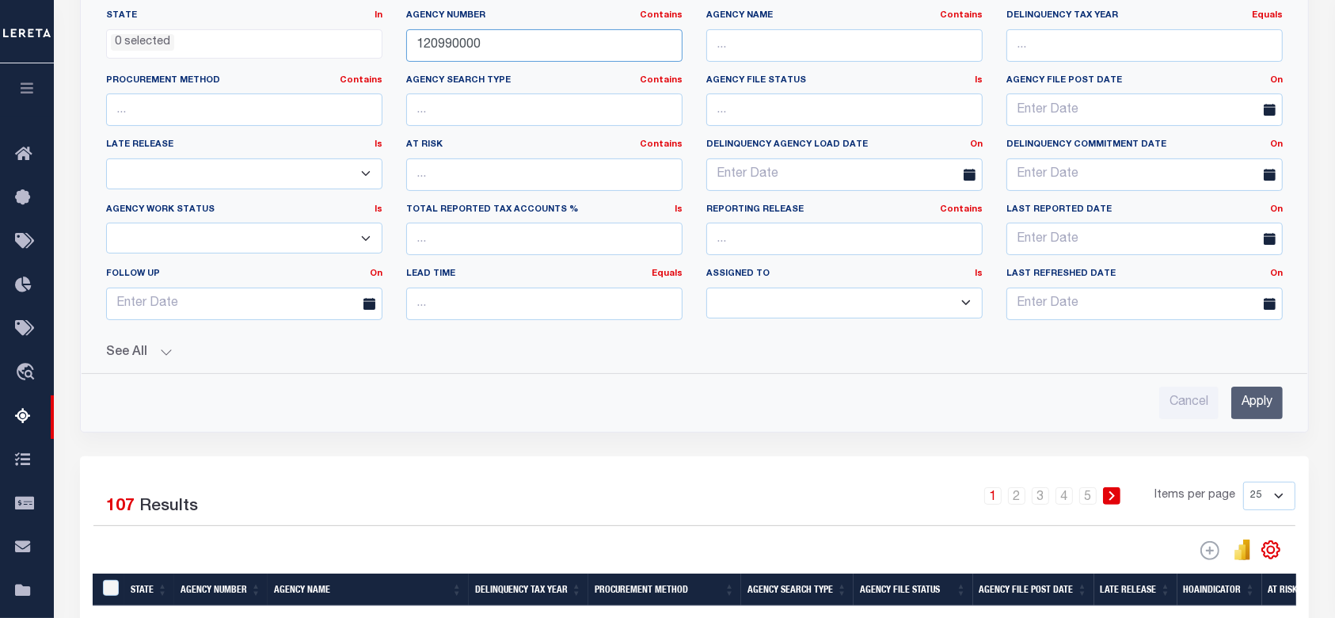
type input "120990000"
click at [1279, 415] on input "Apply" at bounding box center [1256, 402] width 51 height 32
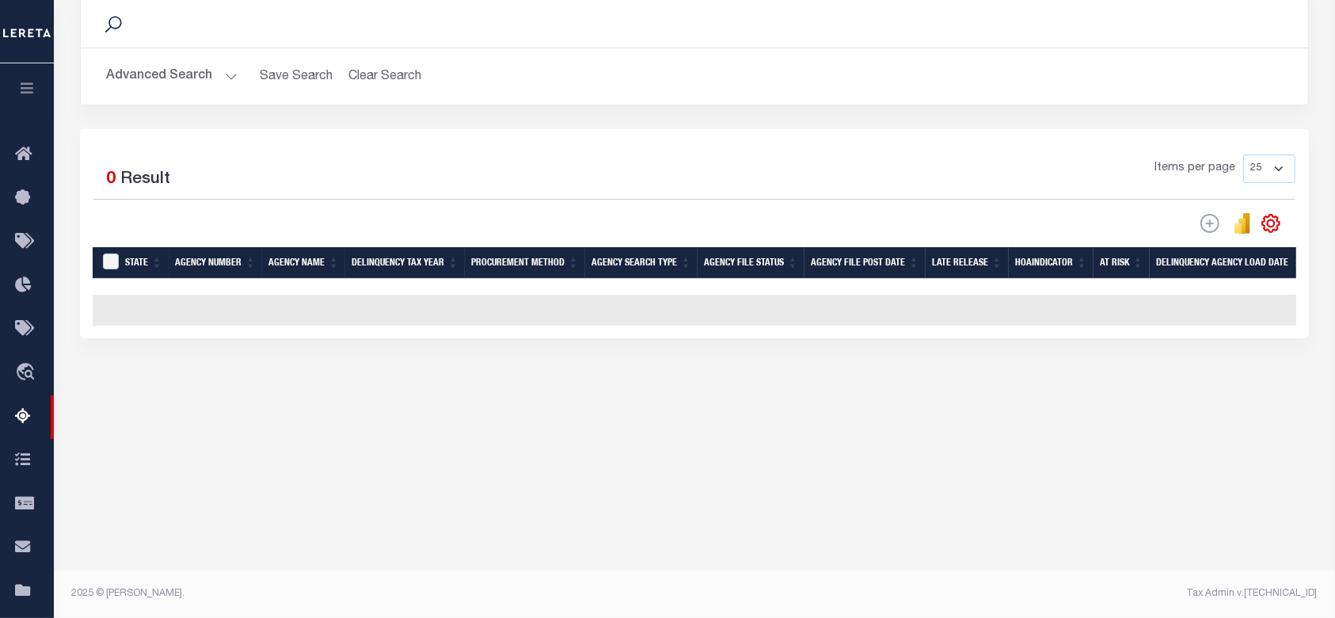
scroll to position [10, 0]
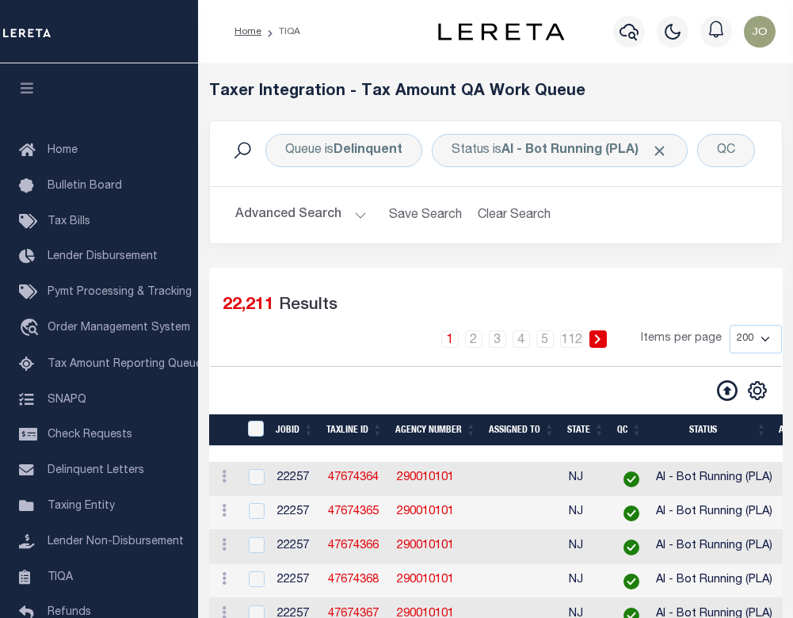
select select "200"
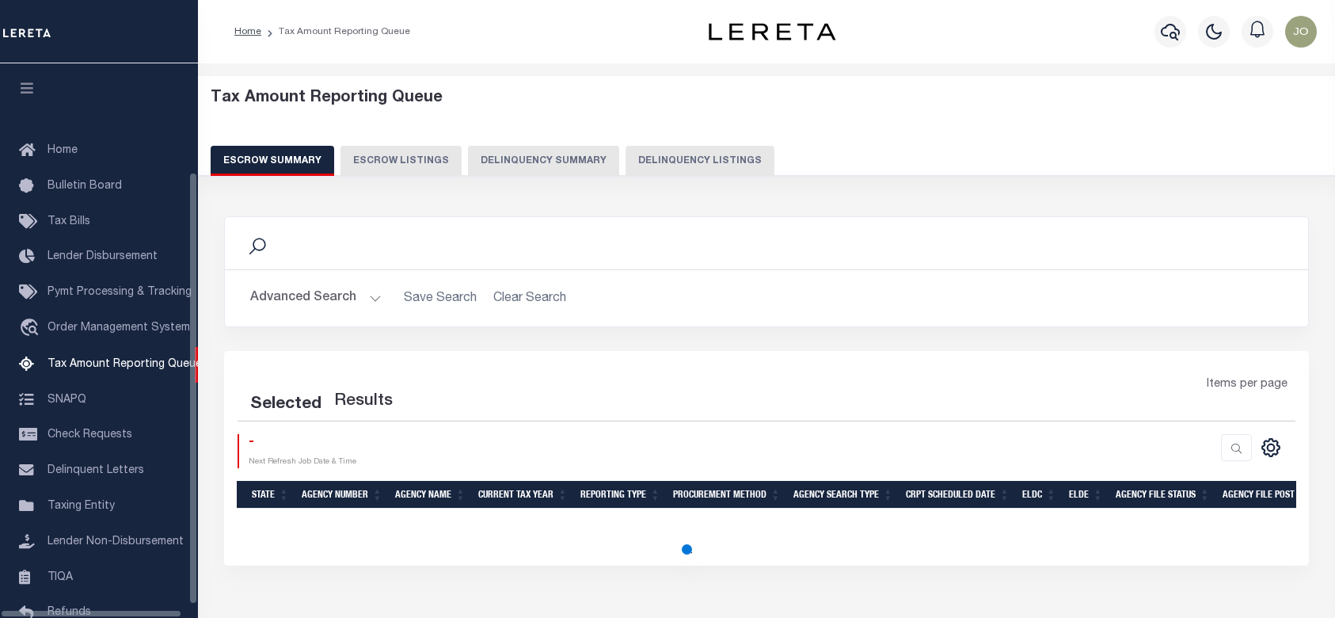
select select
select select "100"
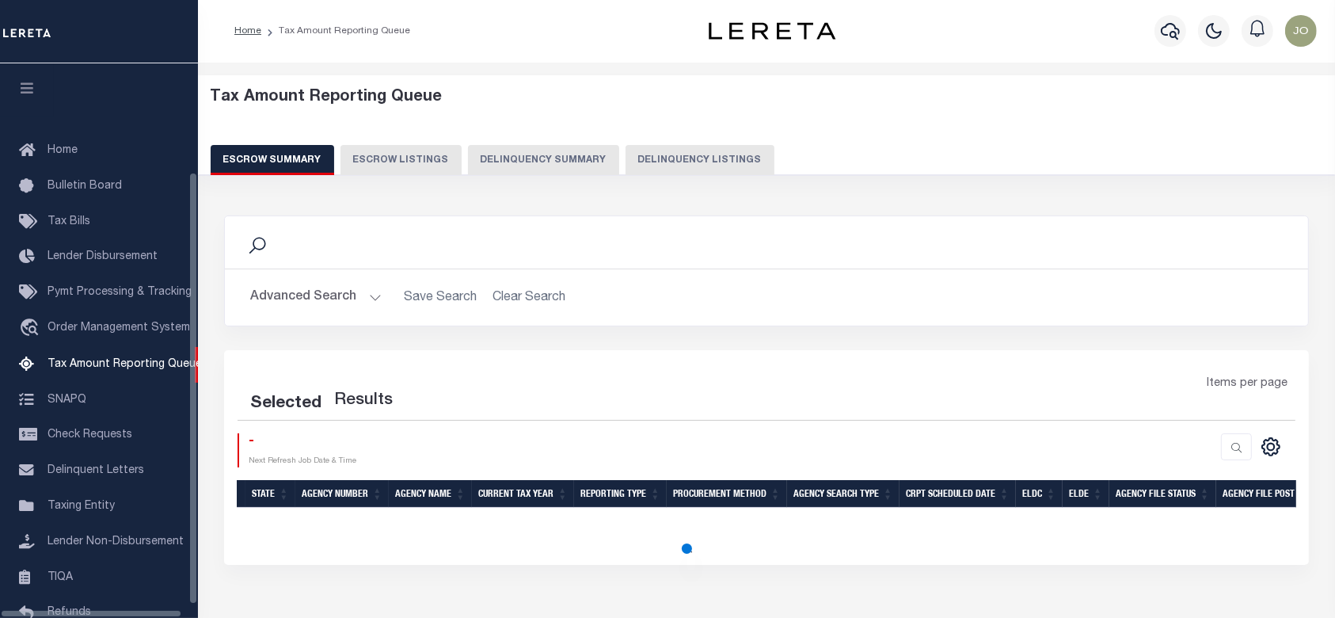
scroll to position [154, 0]
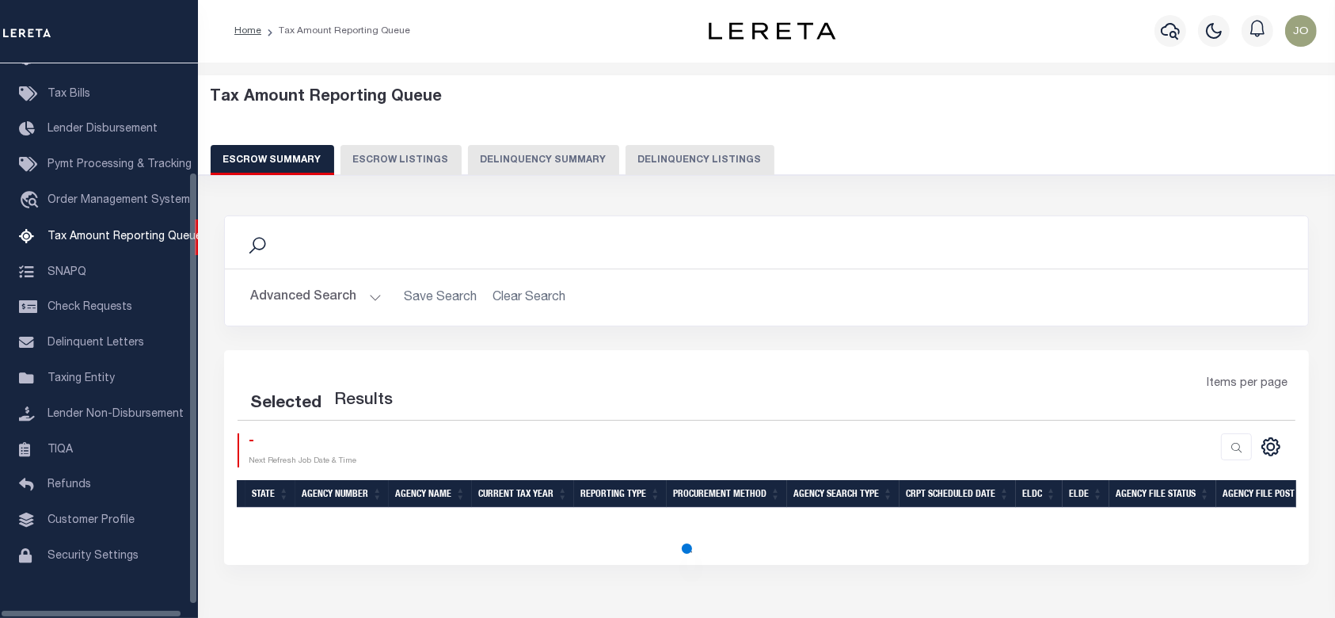
select select "100"
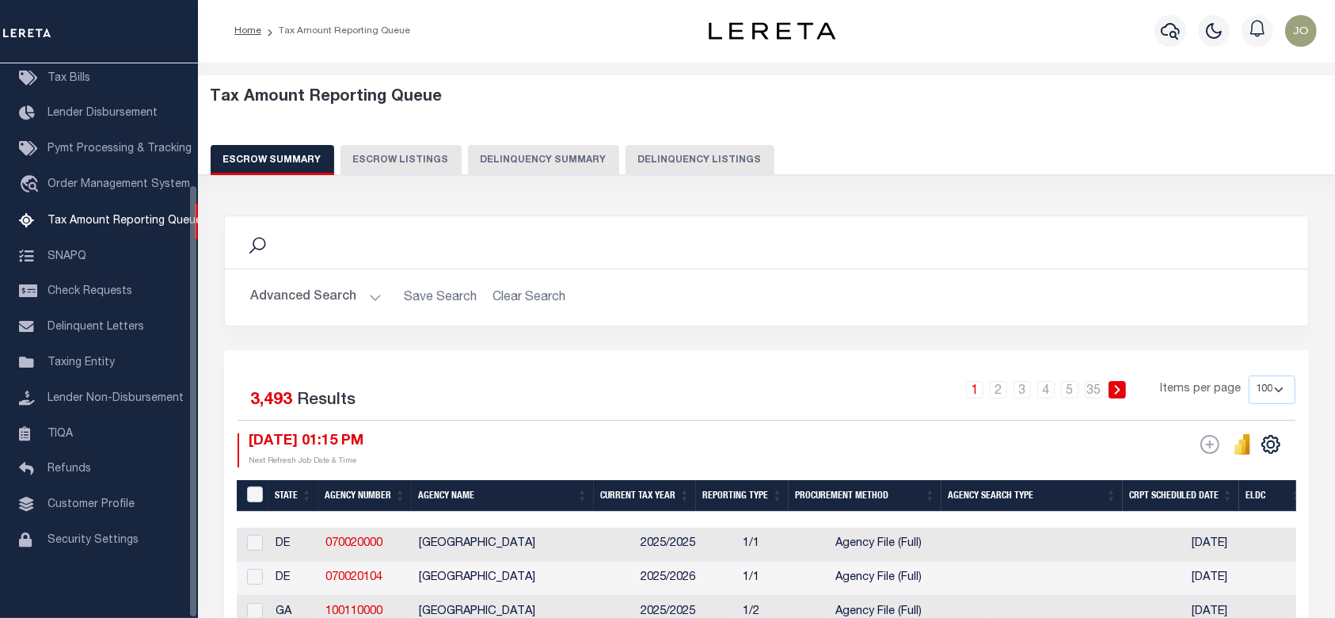
scroll to position [1, 0]
click at [351, 289] on button "Advanced Search" at bounding box center [315, 297] width 131 height 31
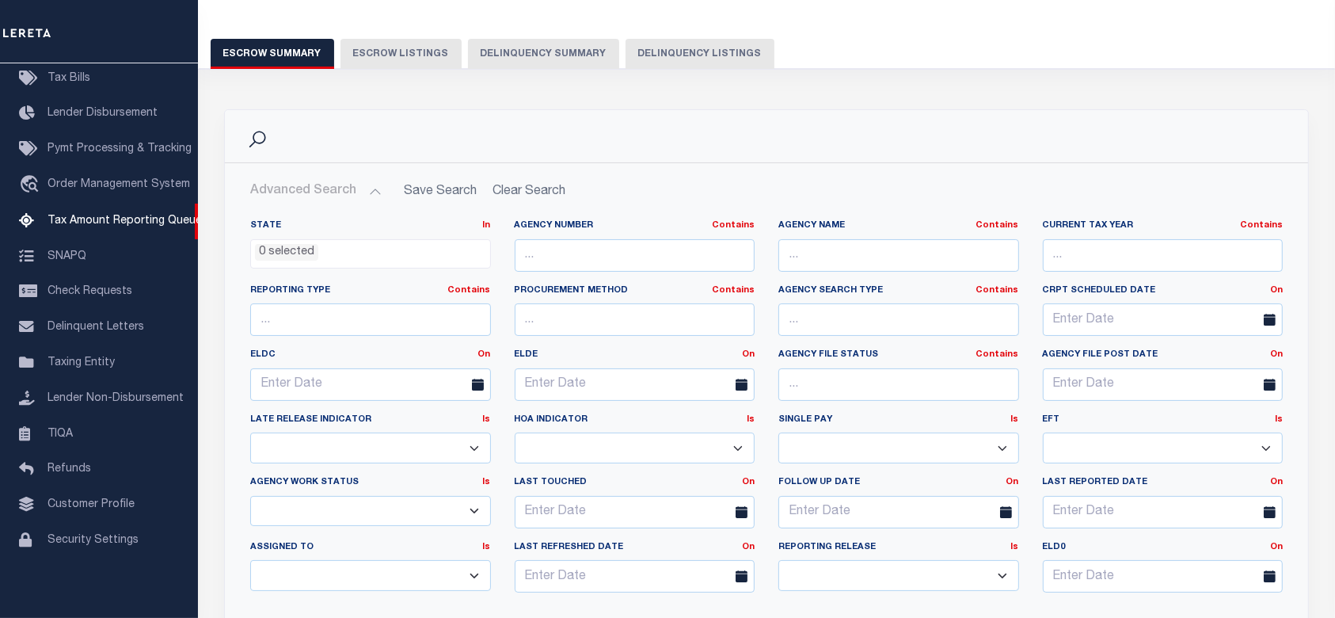
scroll to position [317, 0]
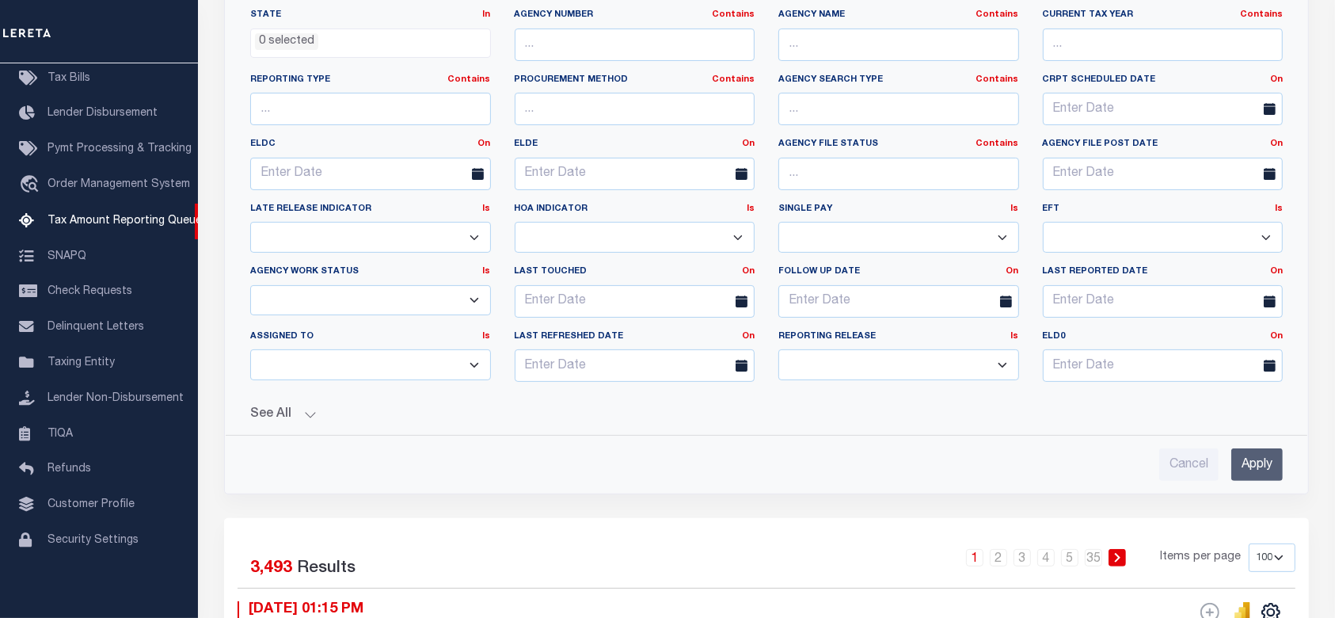
click at [305, 412] on button "See All" at bounding box center [766, 414] width 1032 height 15
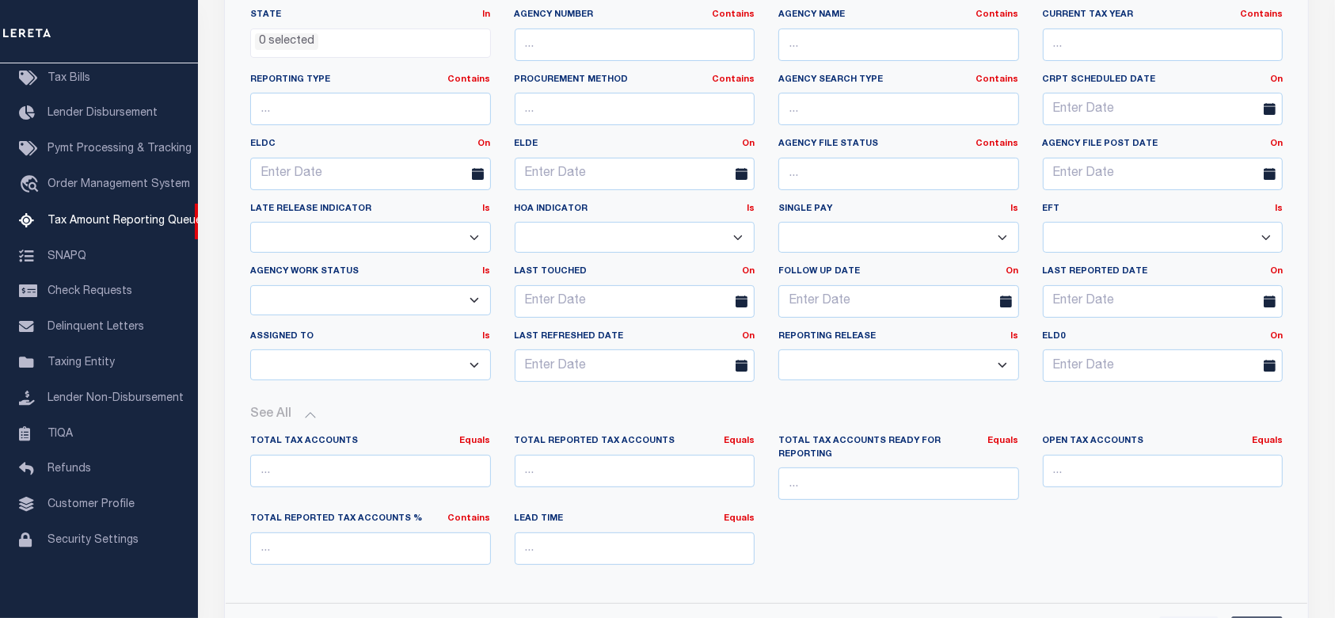
scroll to position [107, 0]
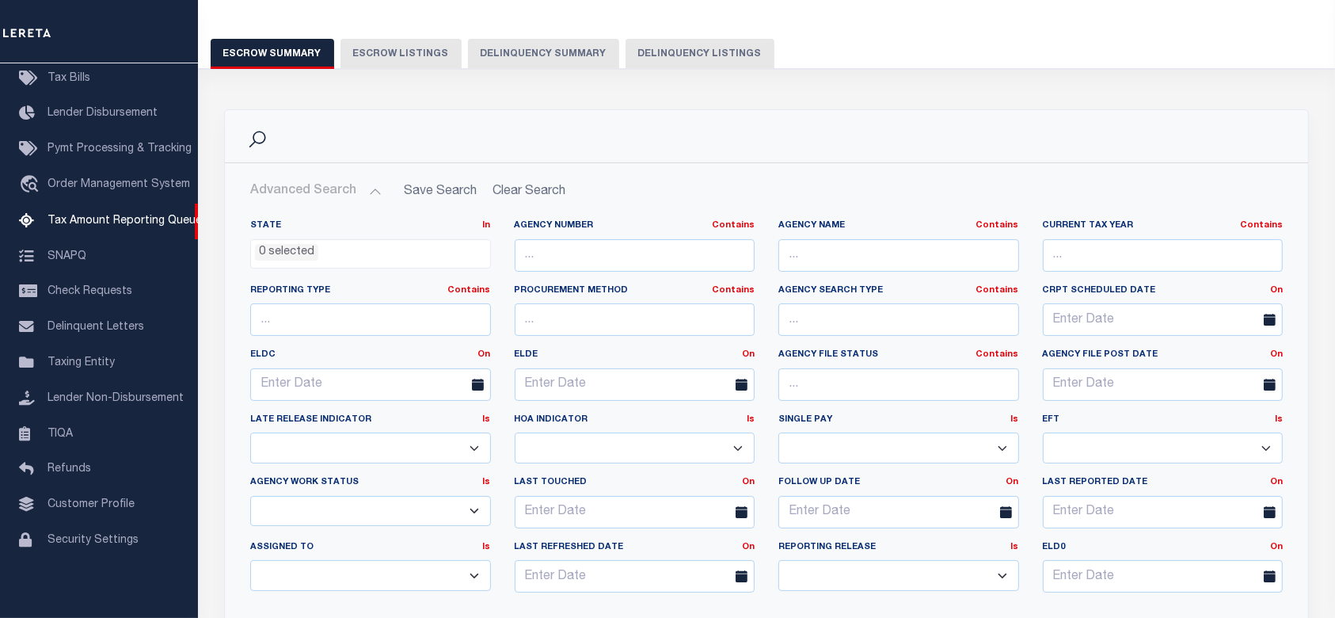
click at [568, 51] on button "Delinquency Summary" at bounding box center [543, 54] width 151 height 30
select select
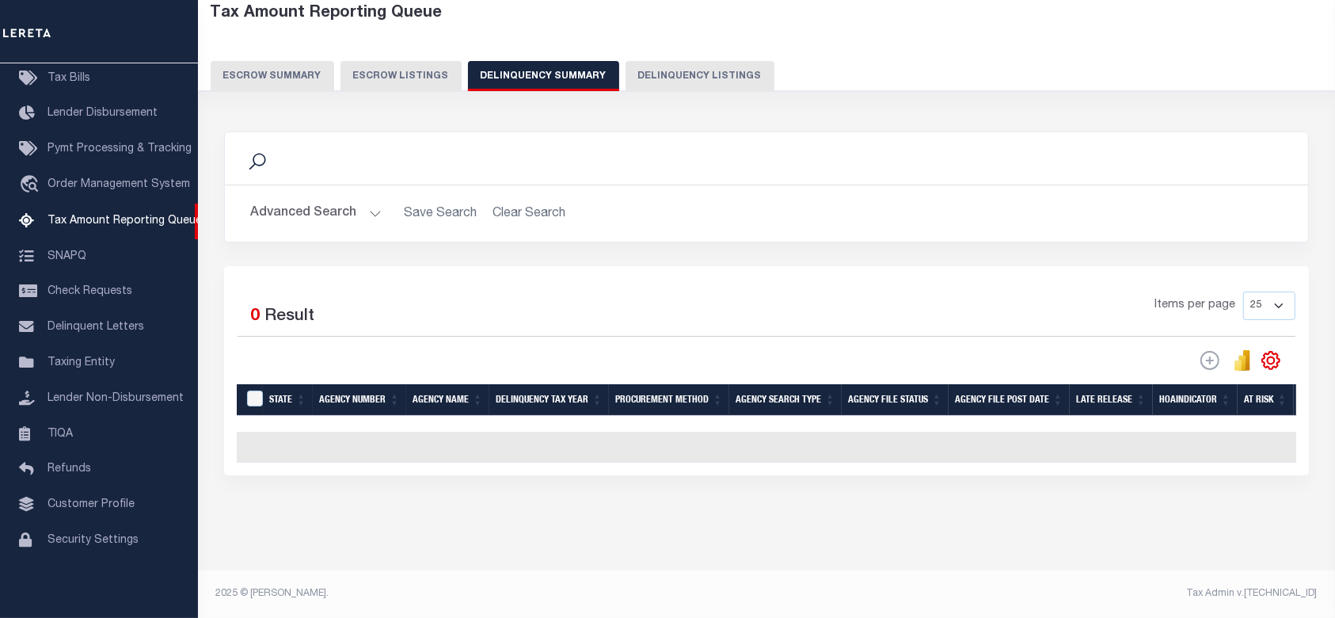
scroll to position [95, 0]
click at [336, 200] on button "Advanced Search" at bounding box center [315, 213] width 131 height 31
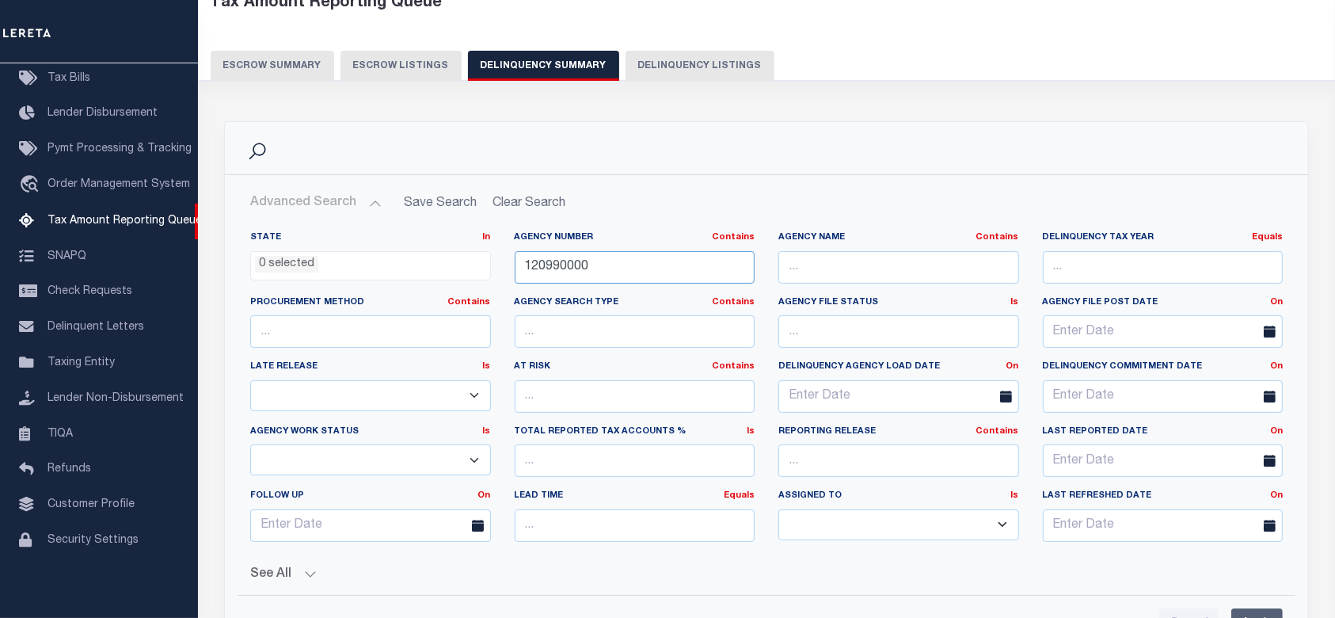
click at [604, 276] on input "120990000" at bounding box center [635, 267] width 241 height 32
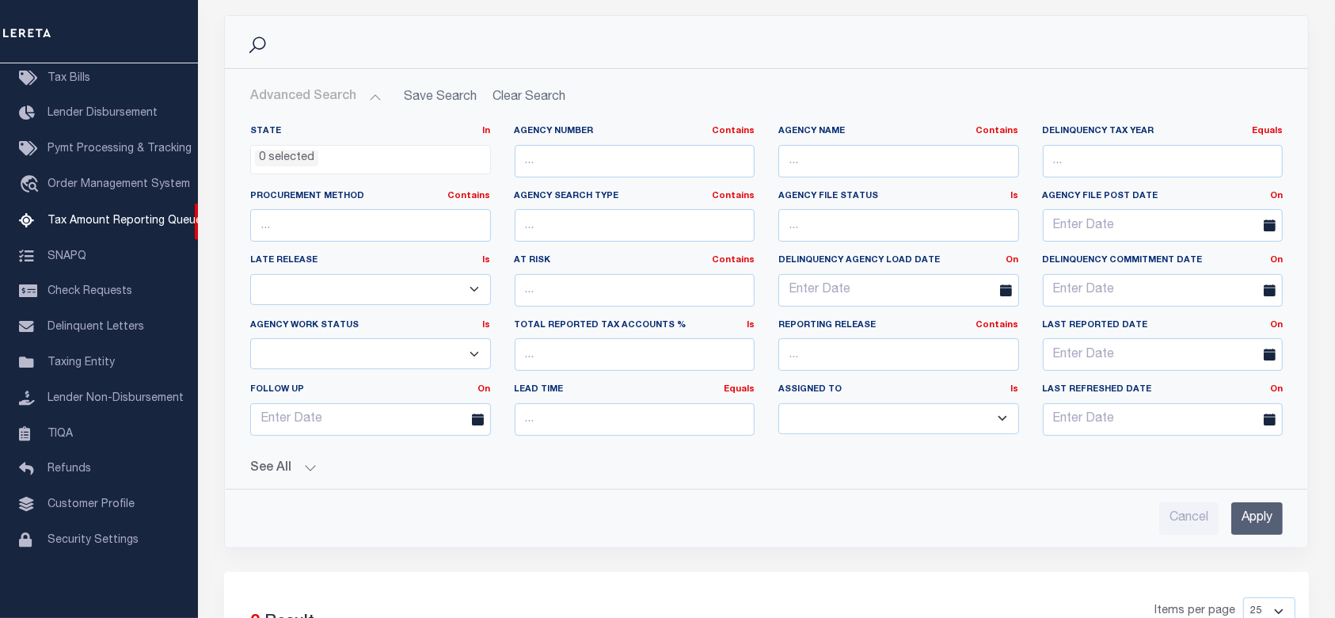
click at [1277, 515] on input "Apply" at bounding box center [1256, 518] width 51 height 32
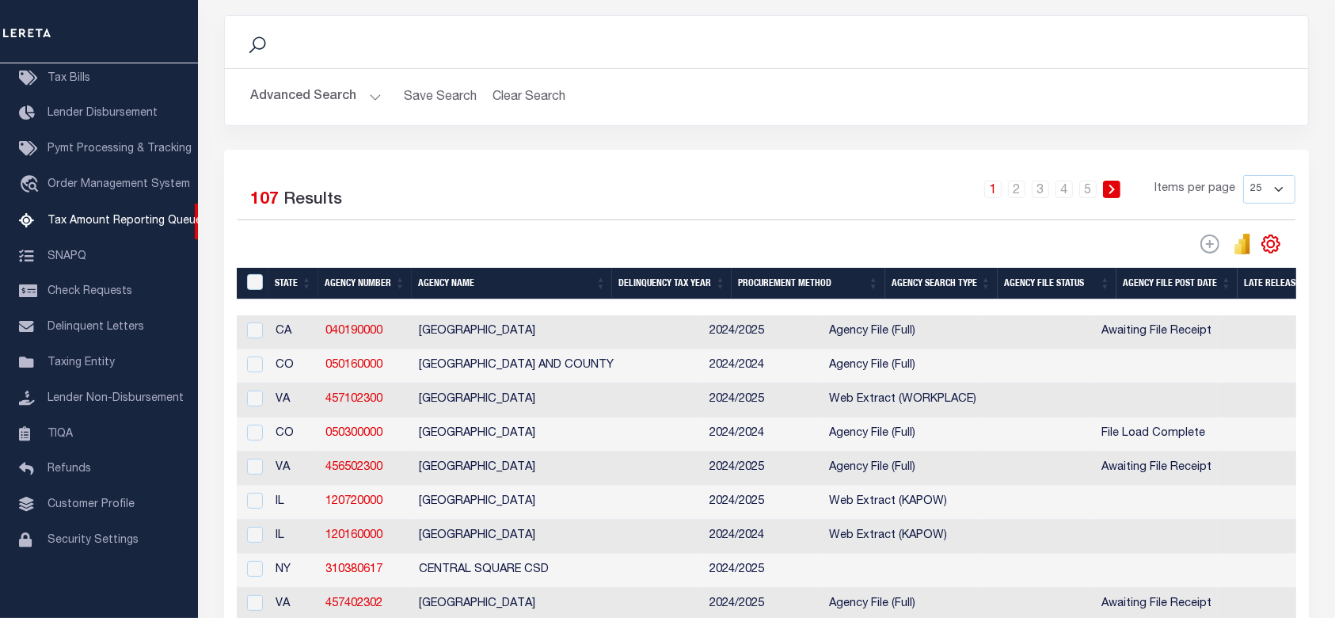
scroll to position [95, 0]
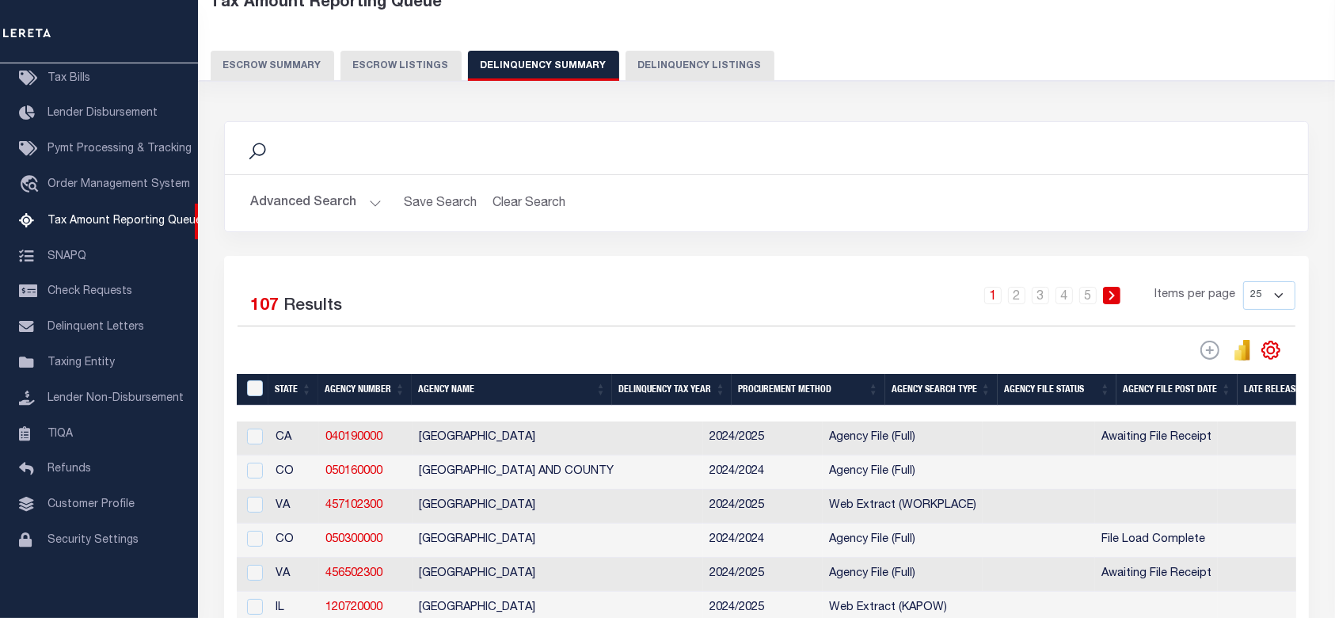
click at [351, 201] on button "Advanced Search" at bounding box center [315, 203] width 131 height 31
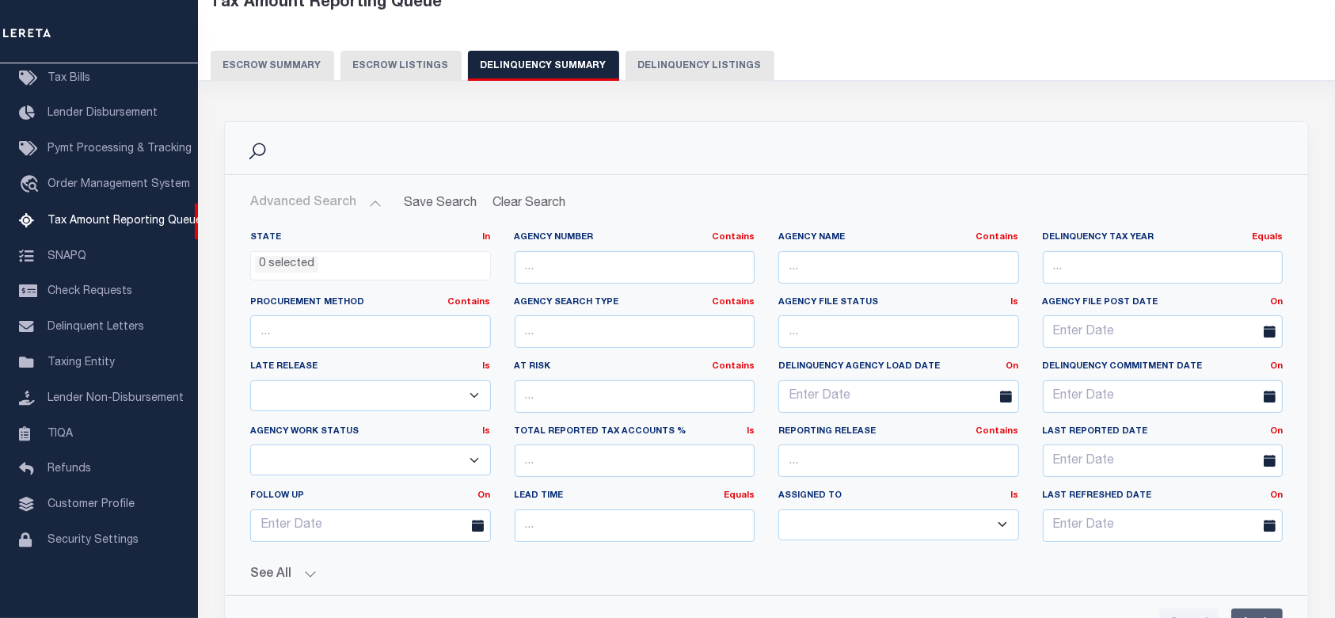
scroll to position [306, 0]
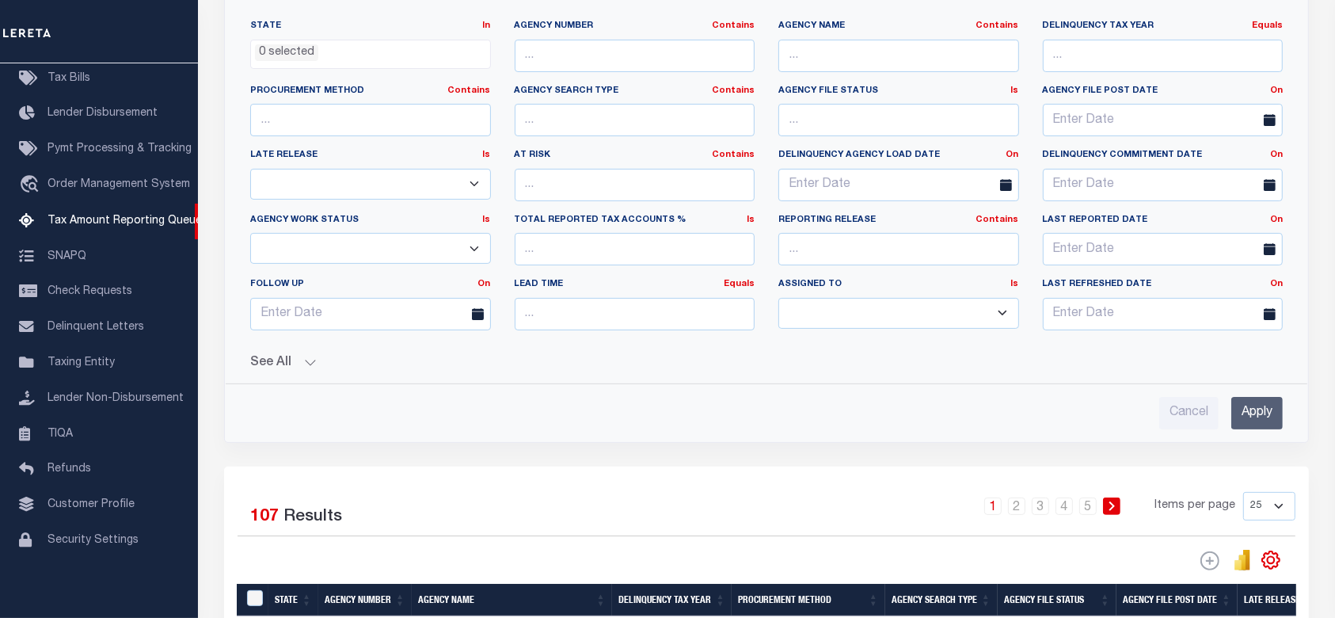
click at [279, 372] on div "State In In AK AL AR AZ CA CO CT DC DE FL GA GU HI IA ID IL IN KS [GEOGRAPHIC_D…" at bounding box center [767, 218] width 1058 height 422
click at [279, 359] on button "See All" at bounding box center [766, 362] width 1032 height 15
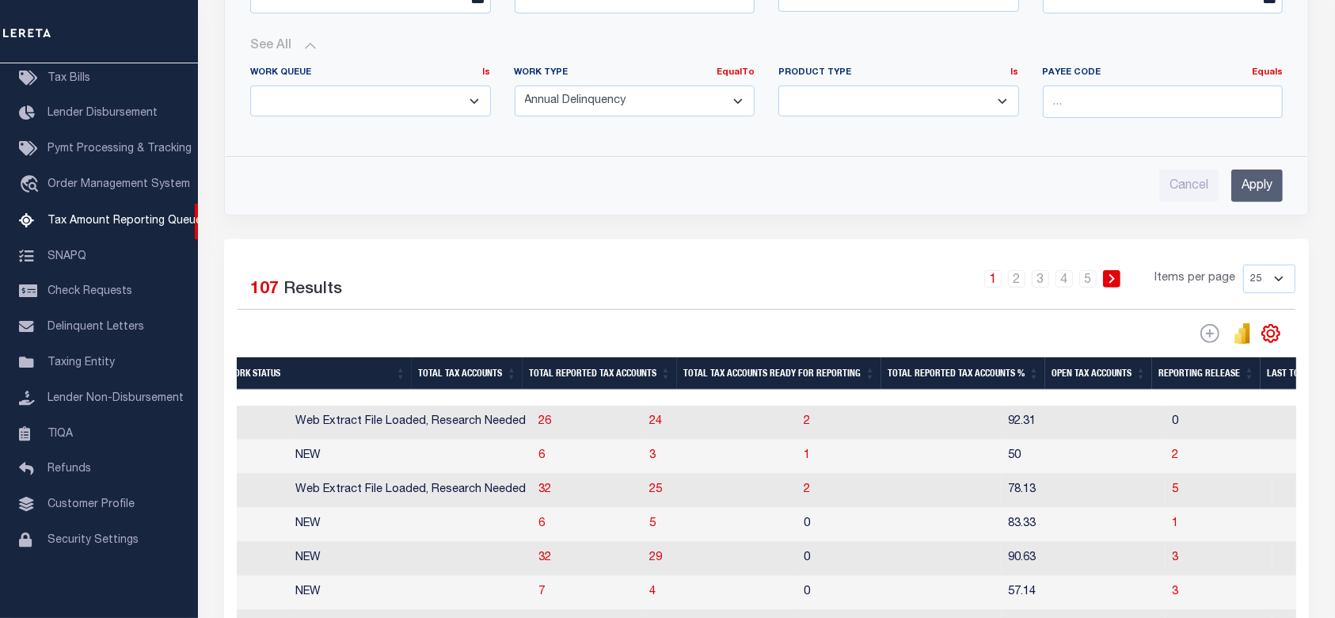
scroll to position [0, 1587]
click at [543, 422] on span "26" at bounding box center [549, 421] width 13 height 11
select select "100"
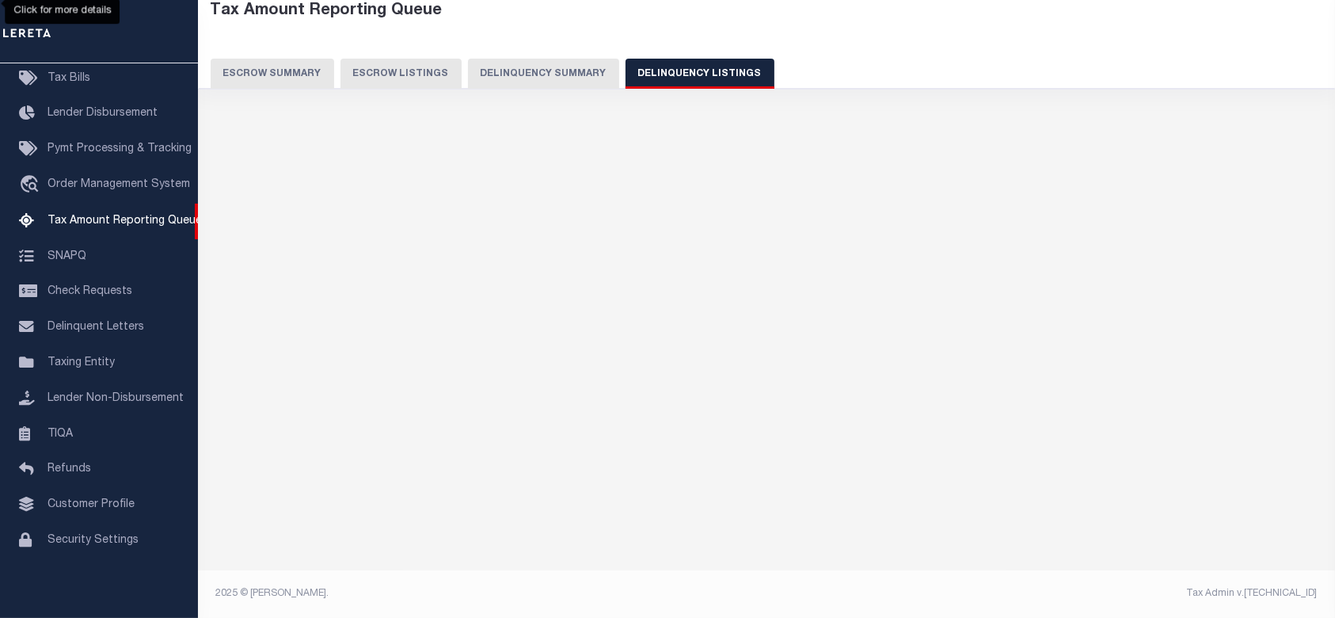
scroll to position [86, 0]
select select "100"
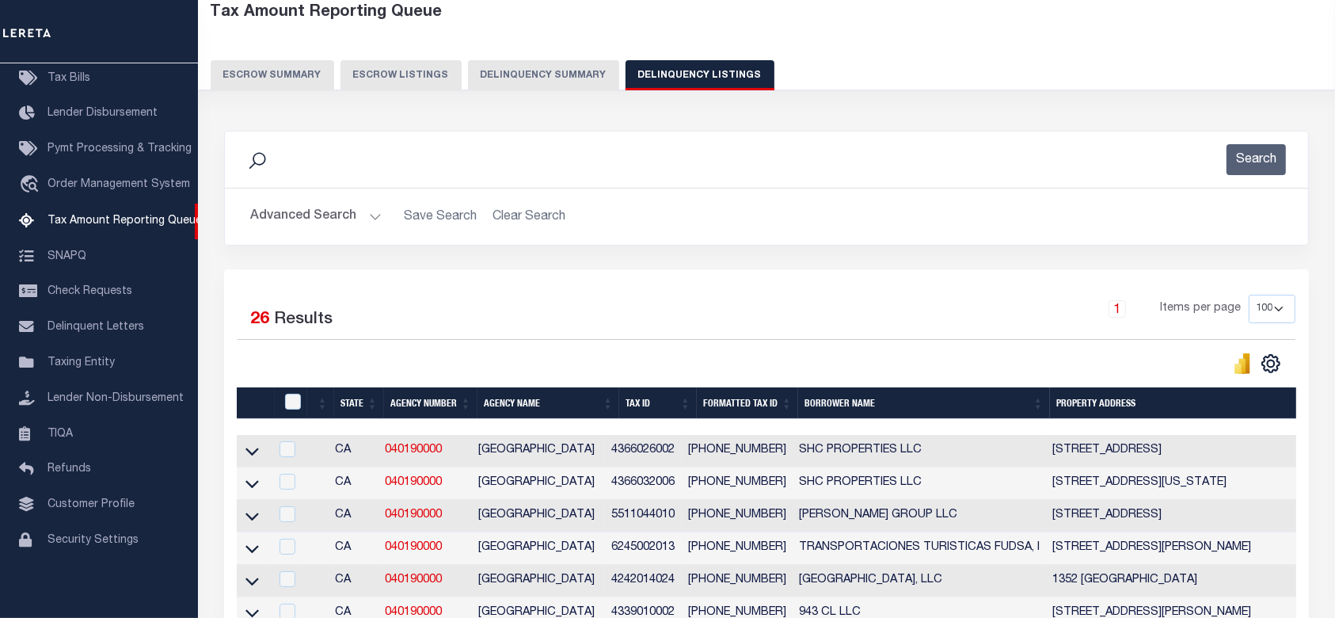
scroll to position [297, 0]
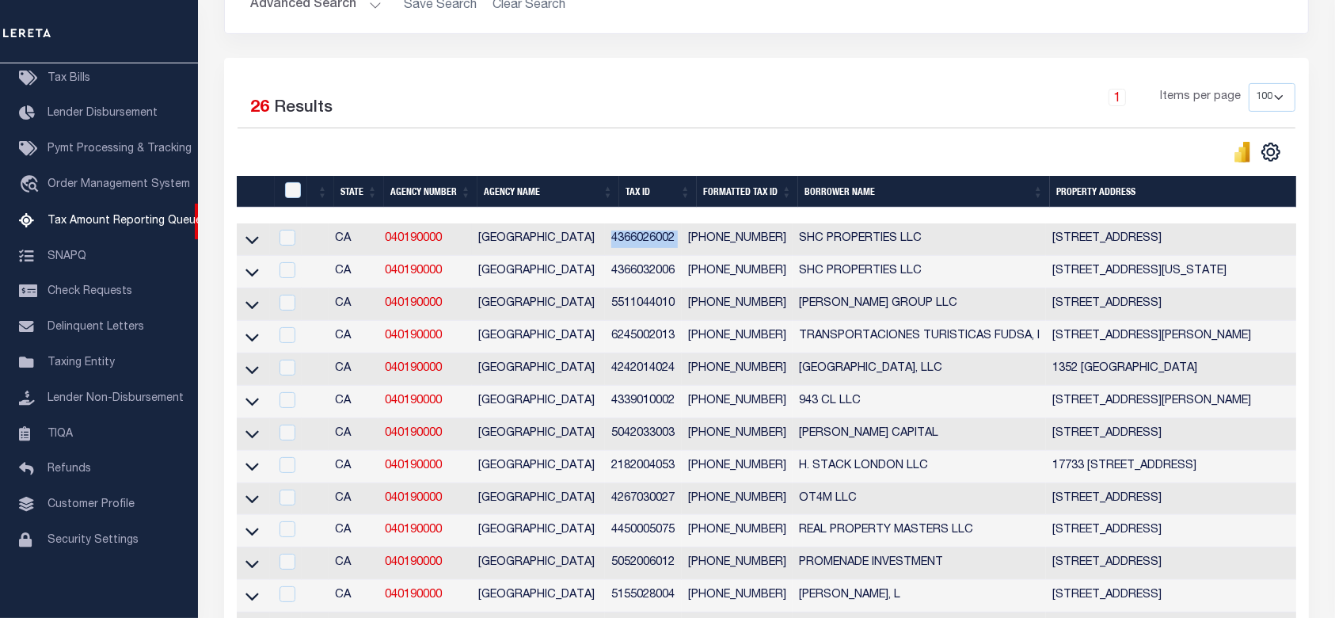
drag, startPoint x: 695, startPoint y: 245, endPoint x: 619, endPoint y: 245, distance: 76.0
copy td "4366026002"
drag, startPoint x: 449, startPoint y: 239, endPoint x: 388, endPoint y: 242, distance: 61.0
click at [388, 242] on td "040190000" at bounding box center [424, 239] width 93 height 32
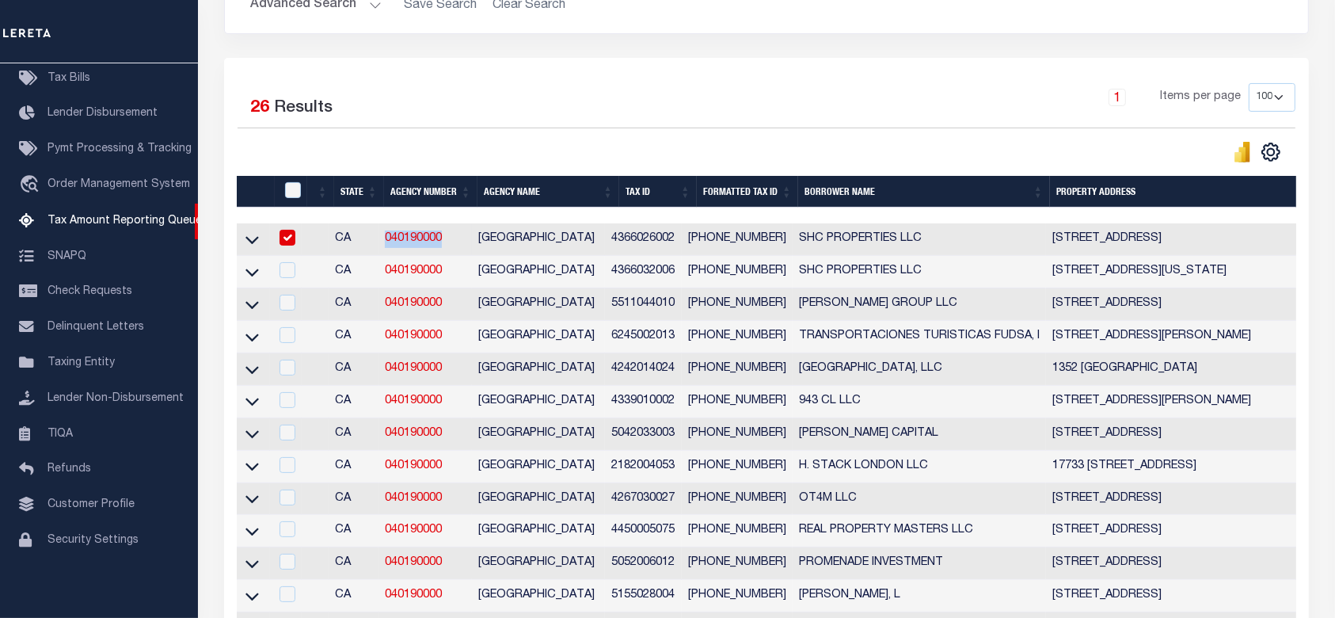
checkbox input "true"
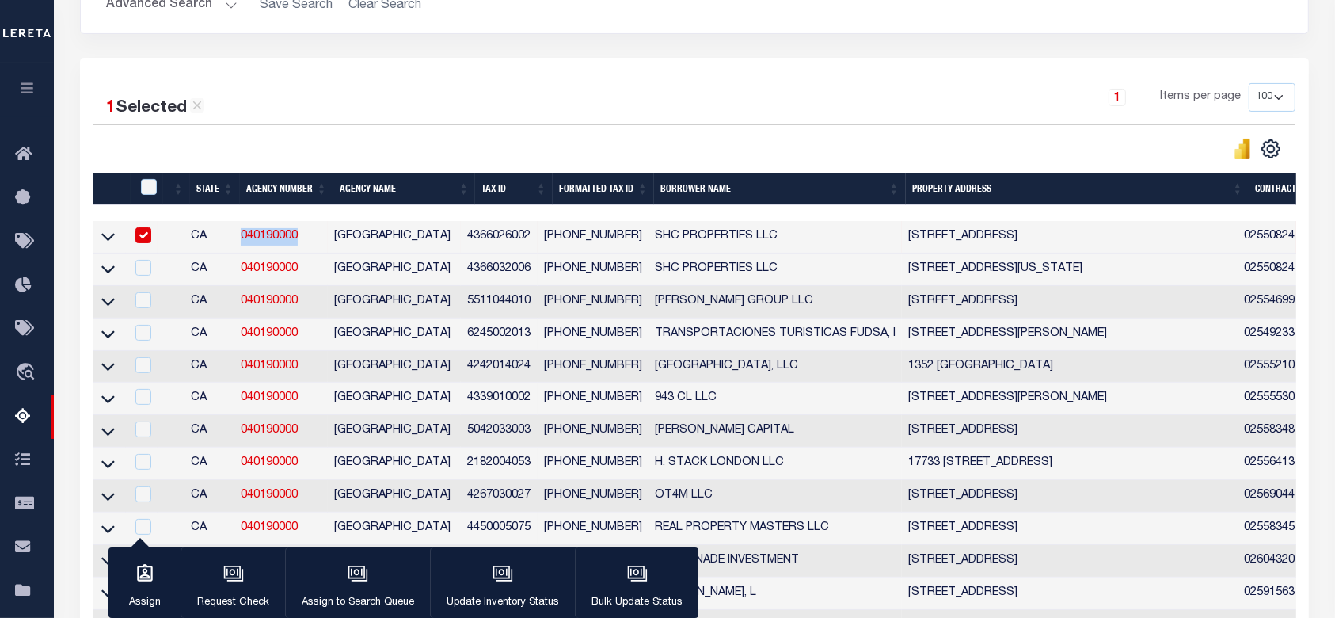
copy link "040190000"
click at [112, 238] on icon at bounding box center [107, 236] width 13 height 17
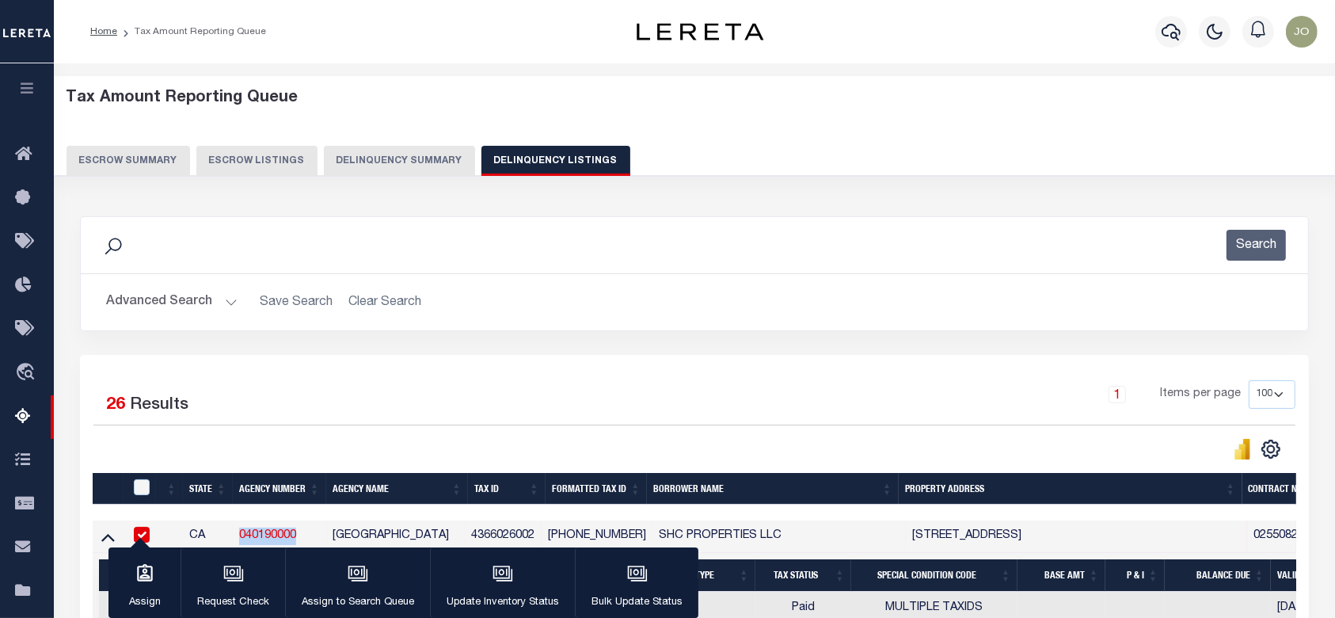
scroll to position [105, 0]
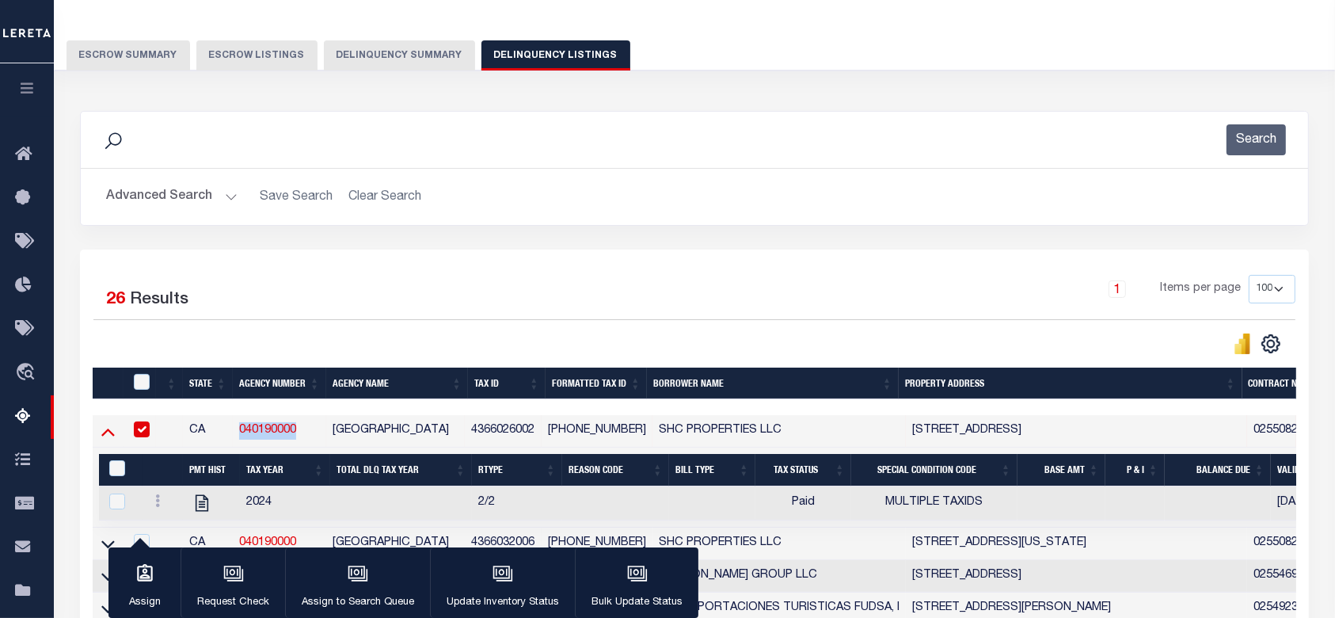
click at [109, 434] on icon at bounding box center [107, 432] width 13 height 8
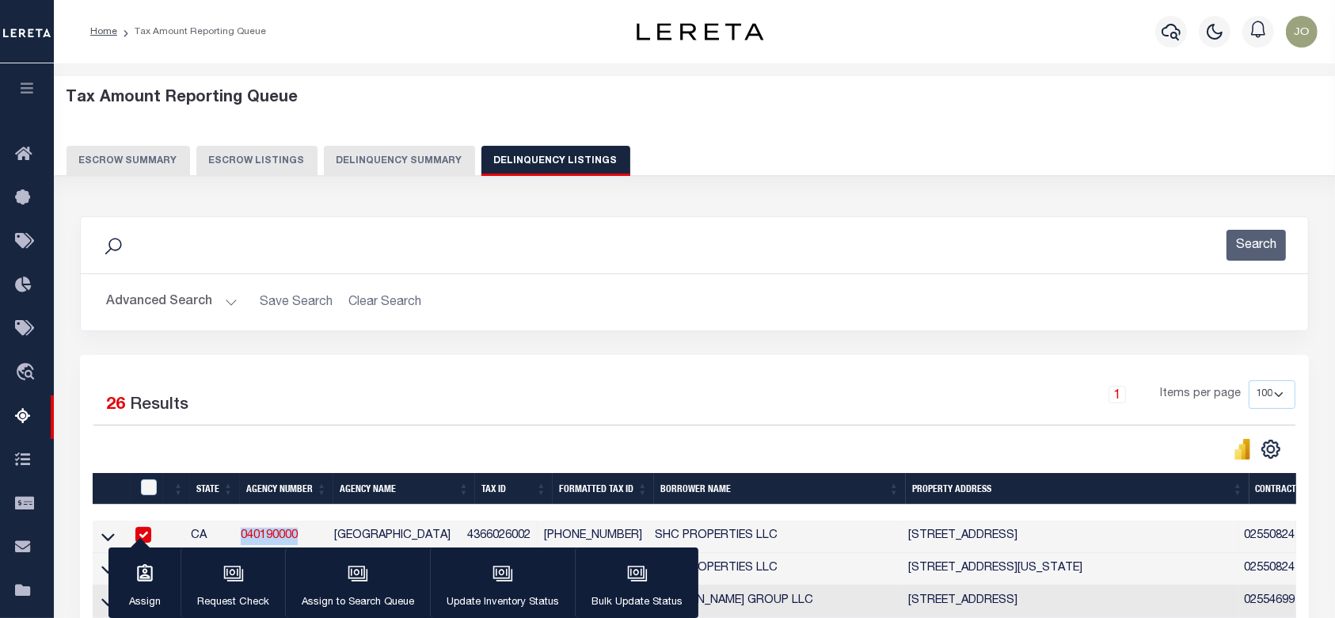
scroll to position [317, 0]
